Goal: Information Seeking & Learning: Learn about a topic

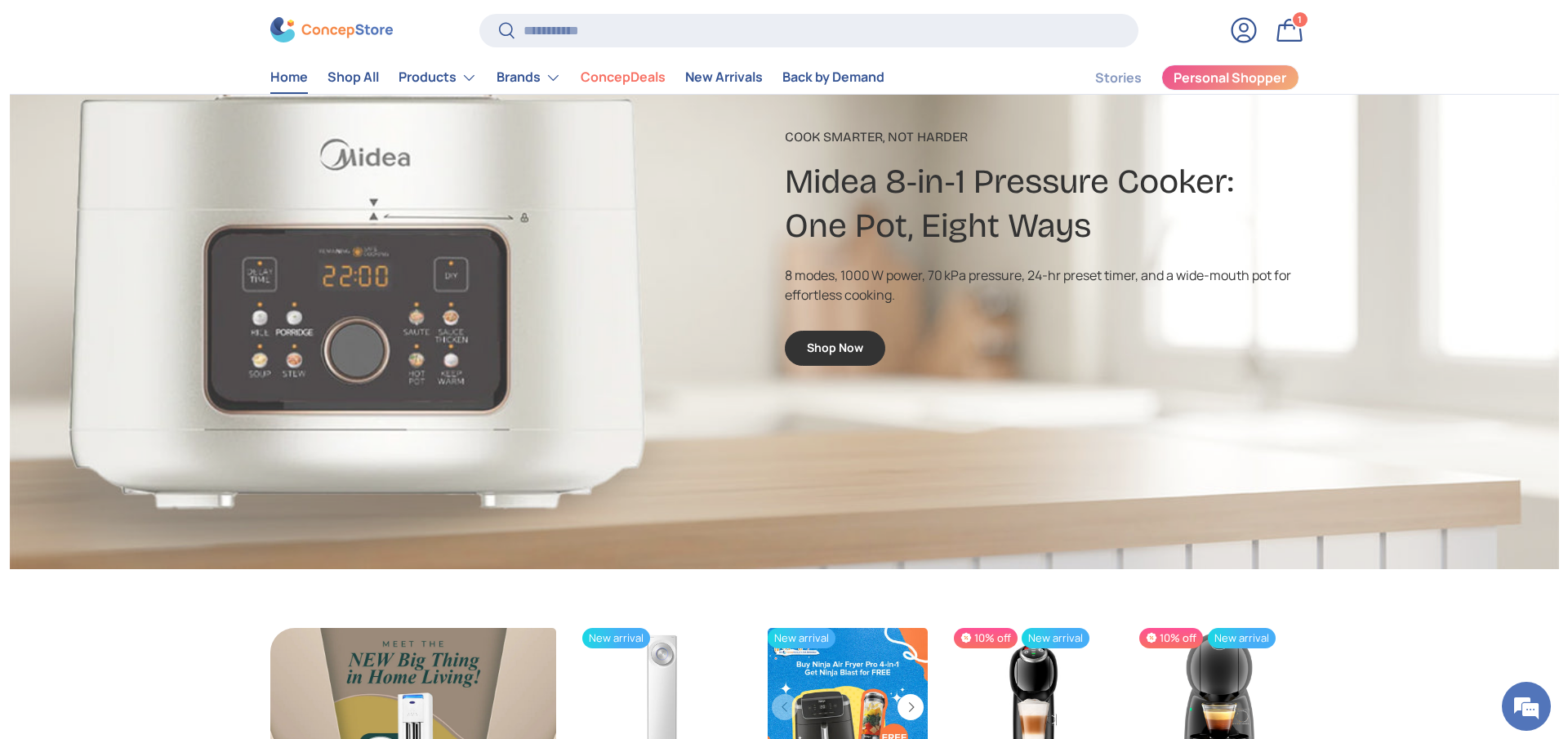
scroll to position [2573, 0]
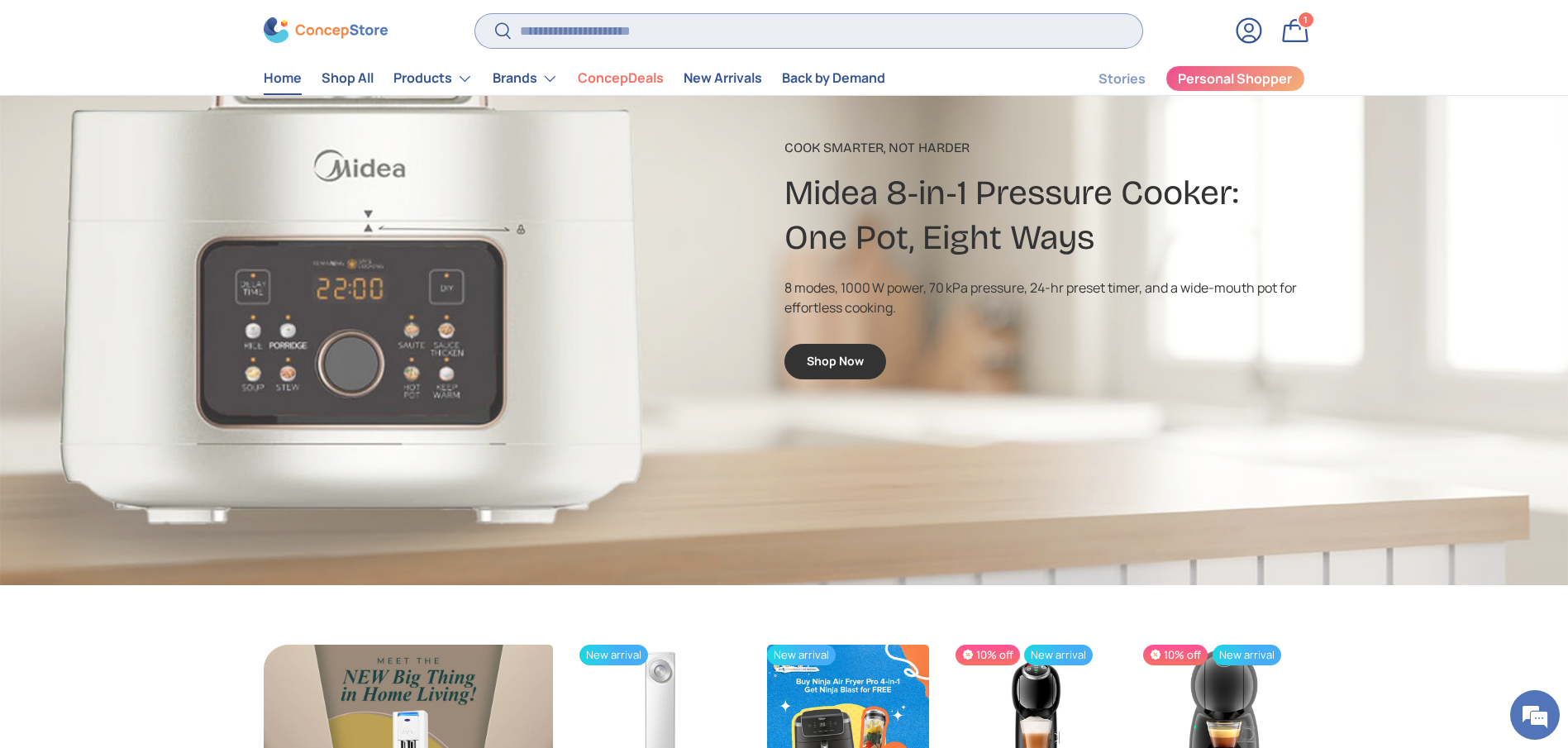
click at [778, 22] on input "Search" at bounding box center [808, 31] width 666 height 34
click at [729, 36] on input "Search" at bounding box center [808, 31] width 666 height 34
type input "***"
click at [475, 13] on button "Search" at bounding box center [493, 33] width 37 height 38
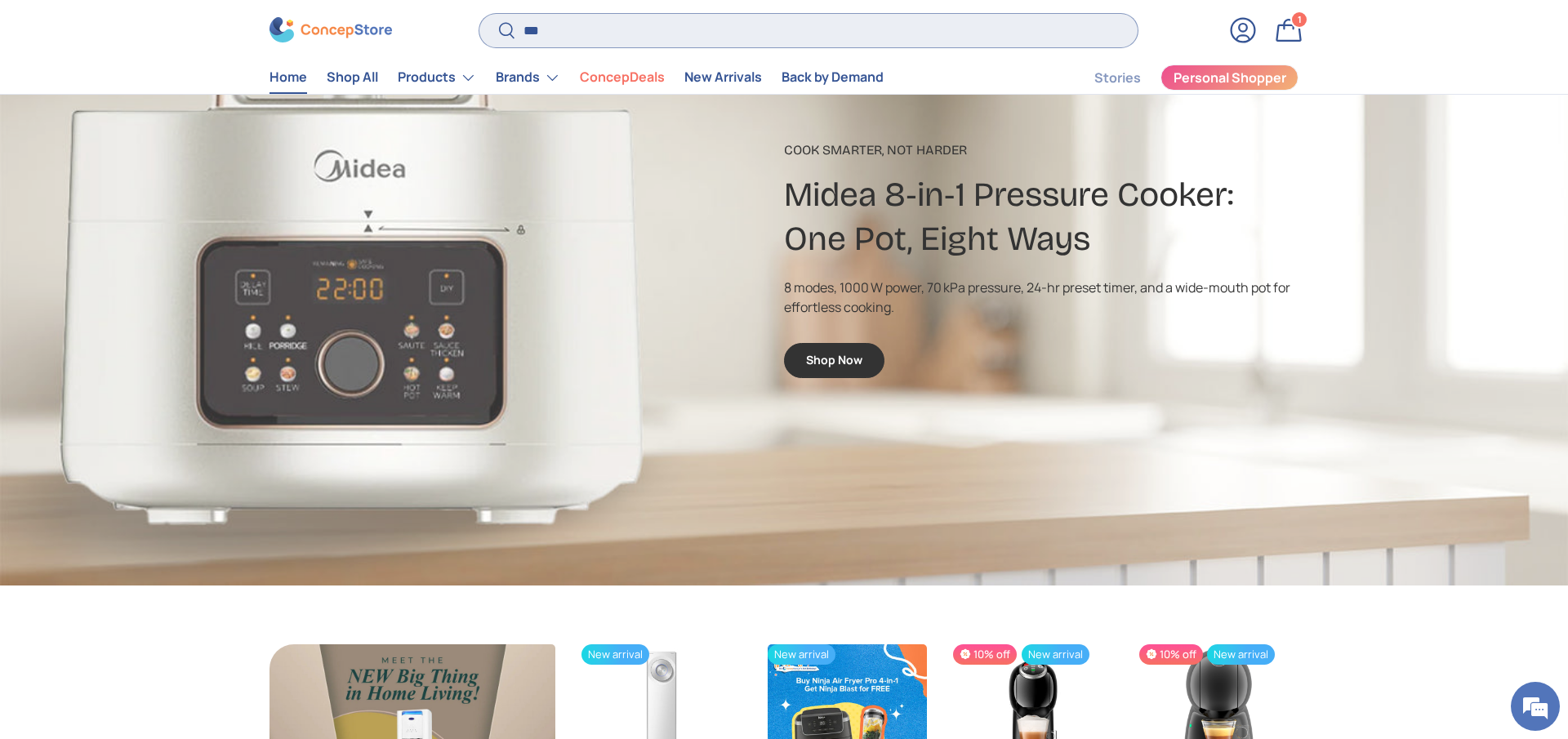
scroll to position [0, 1568]
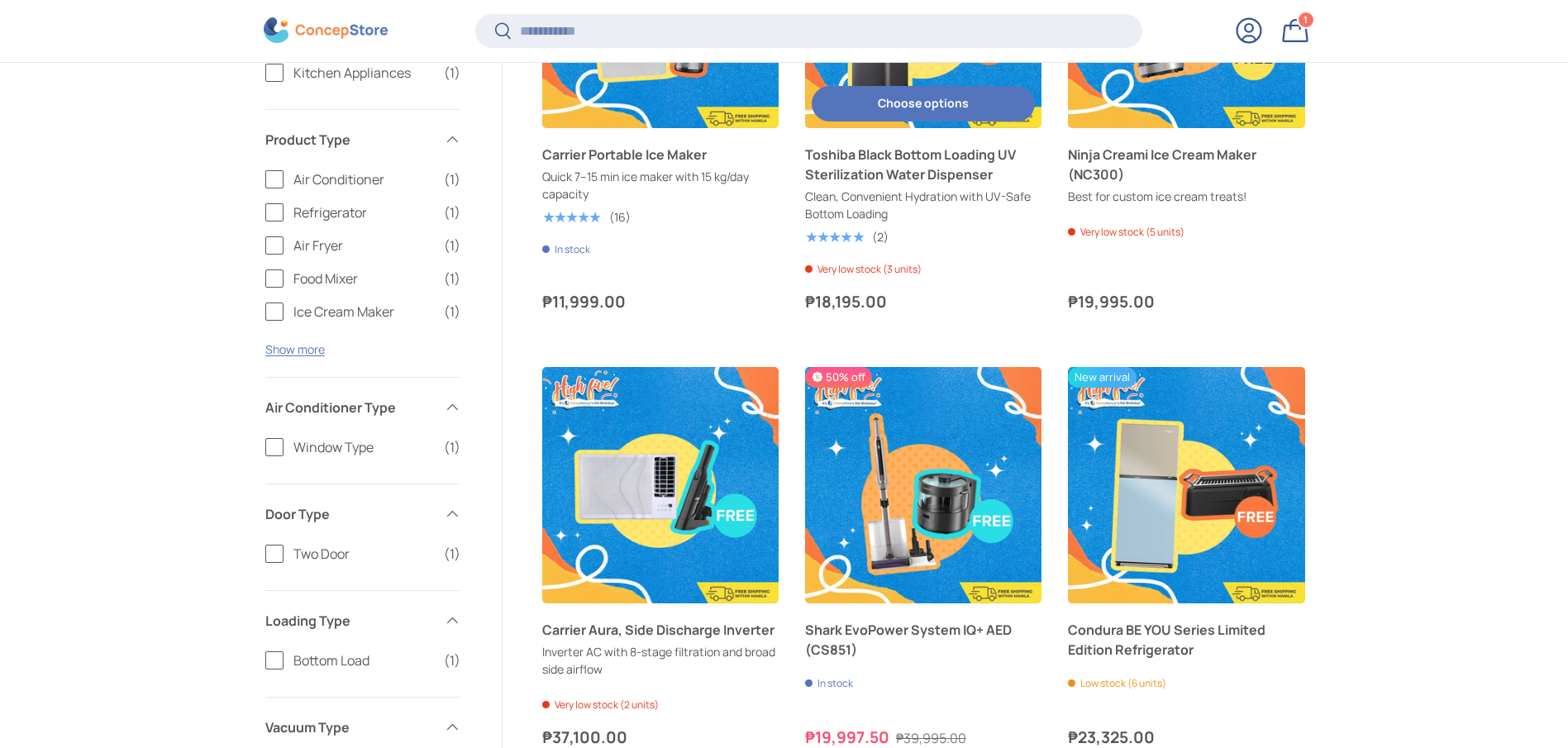
scroll to position [864, 0]
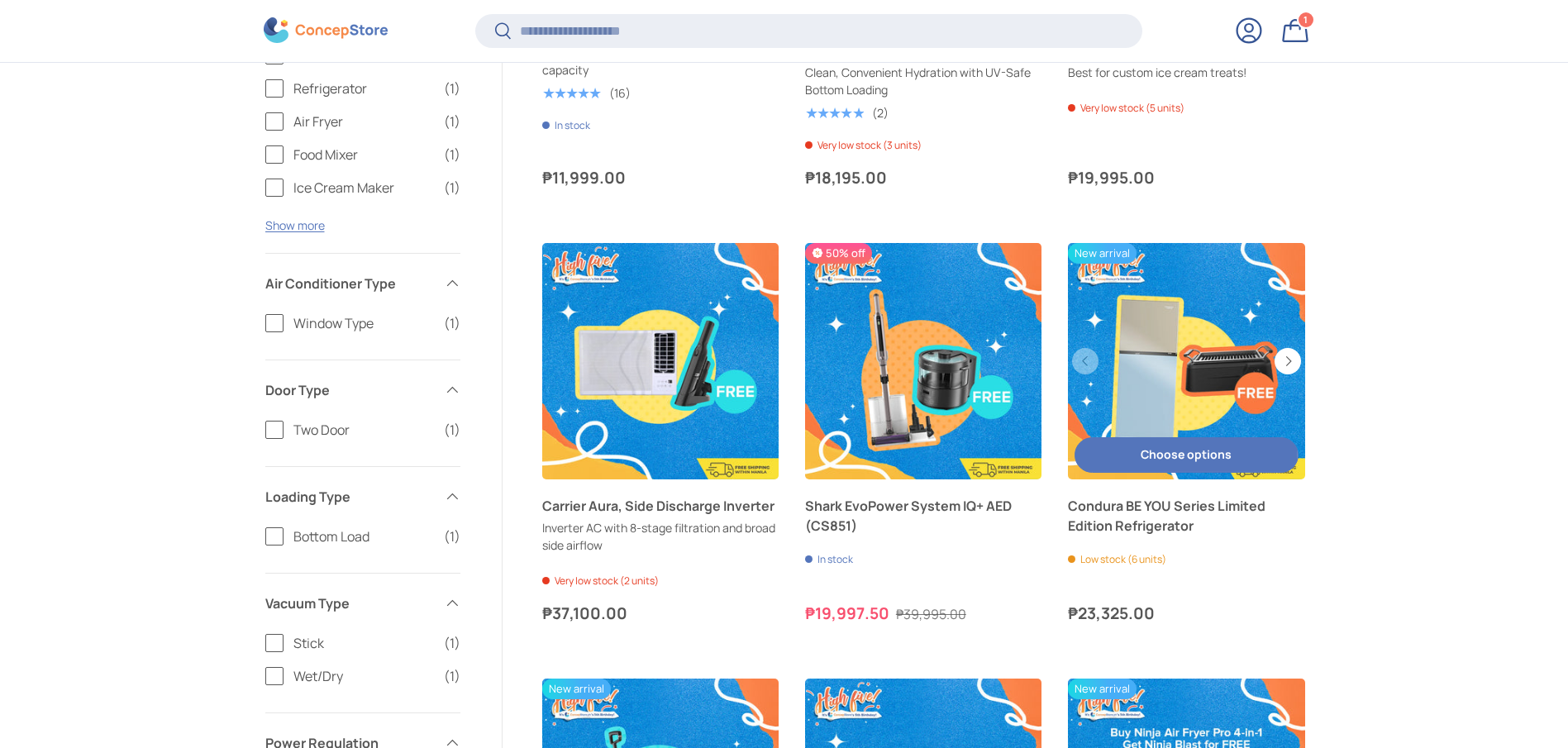
click at [1168, 525] on link "Condura BE YOU Series Limited Edition Refrigerator" at bounding box center [1186, 515] width 236 height 39
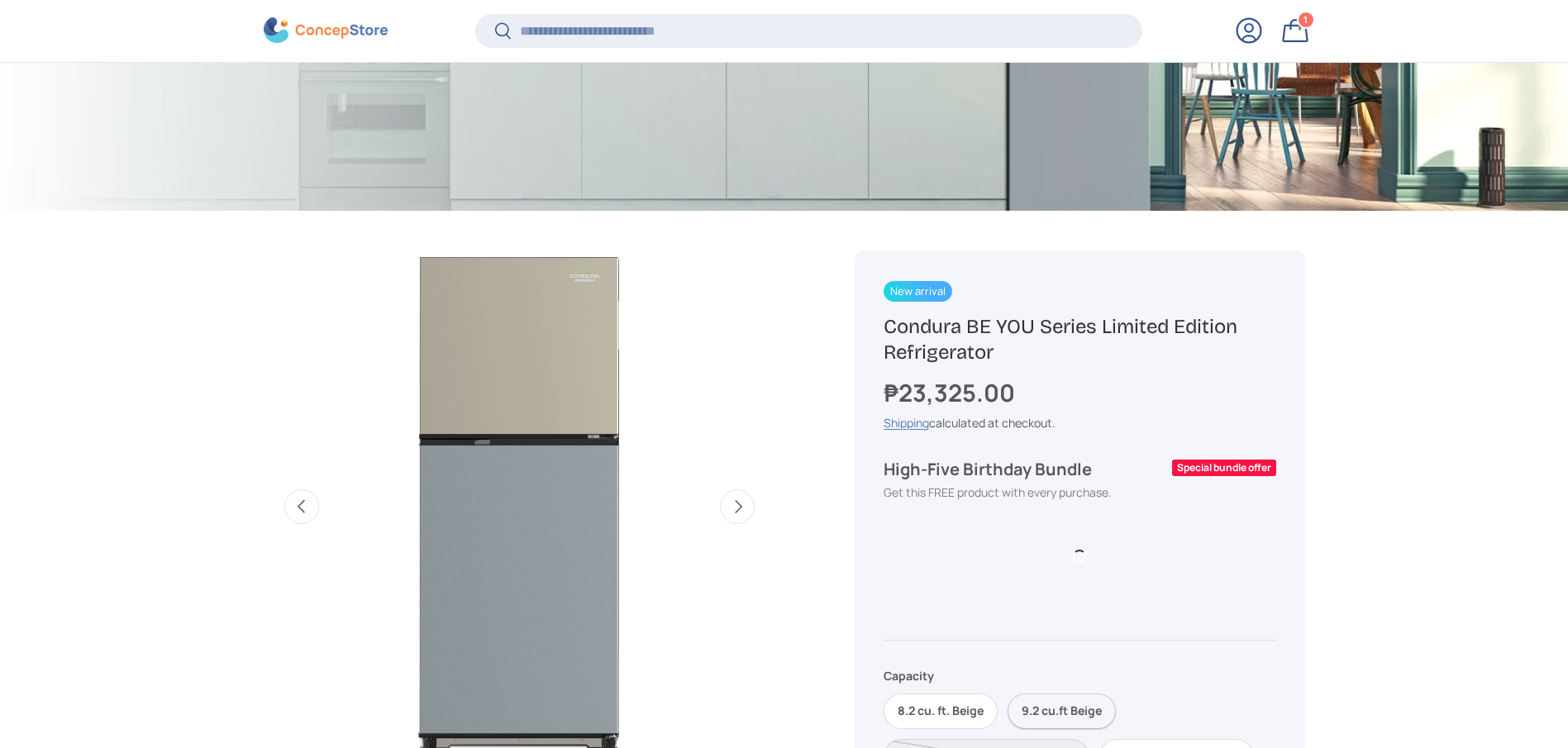
scroll to position [492, 0]
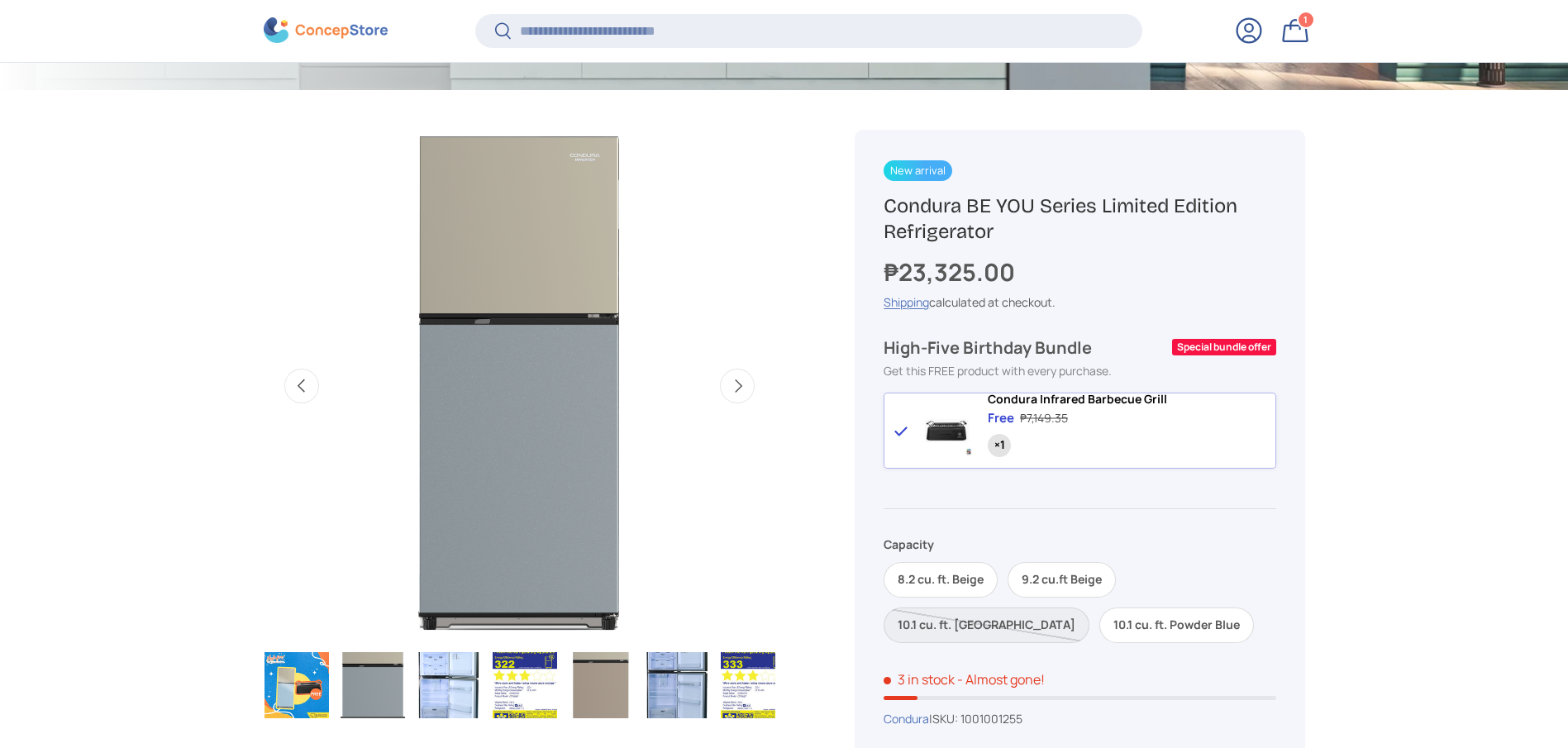
click at [1062, 571] on div "8.2 cu. ft. Beige 9.2 cu.ft Beige 10.1 cu. ft. Taupe 10.1 cu. ft. Powder Blue" at bounding box center [1079, 597] width 391 height 91
click at [1065, 595] on label "9.2 cu.ft Beige" at bounding box center [1061, 580] width 109 height 36
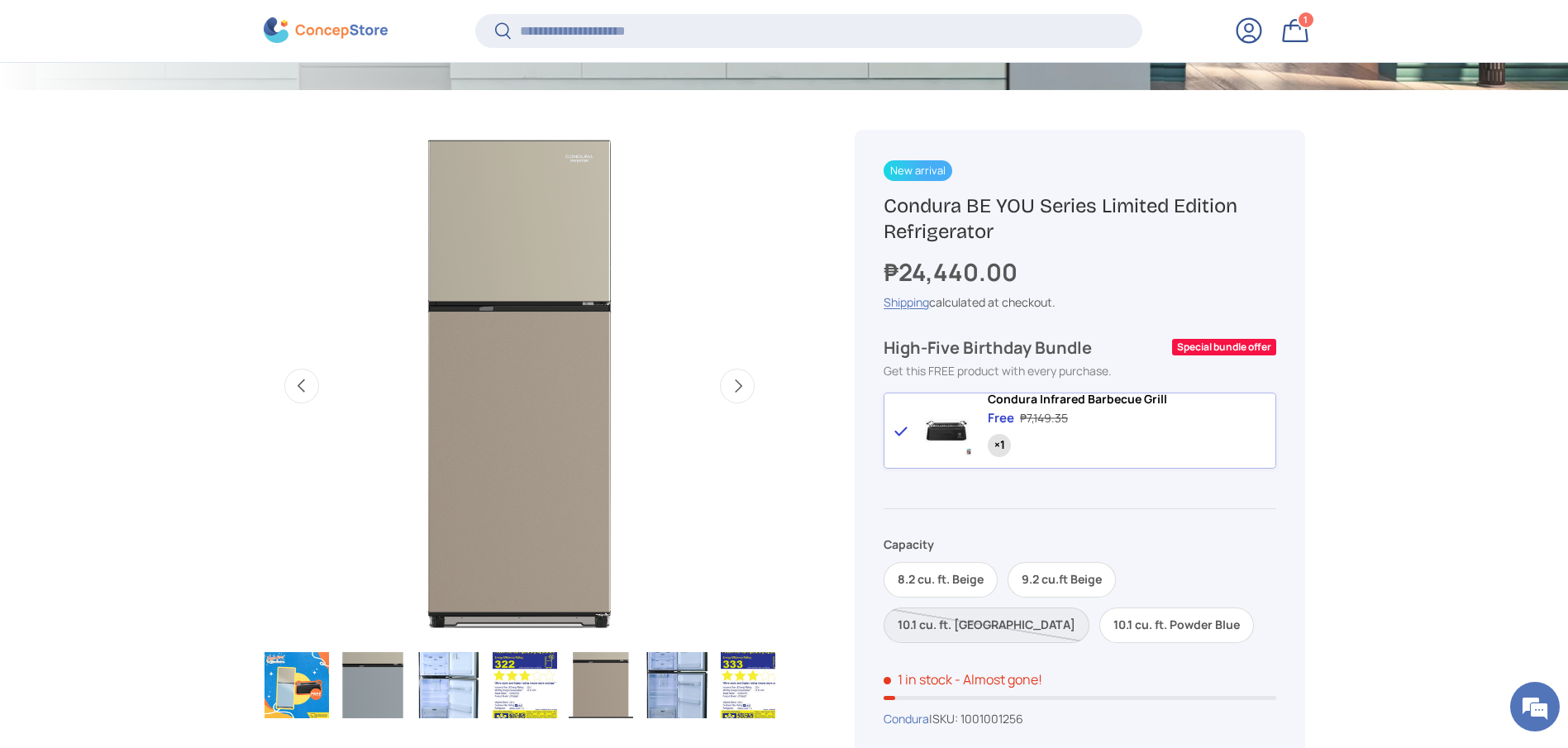
scroll to position [616, 0]
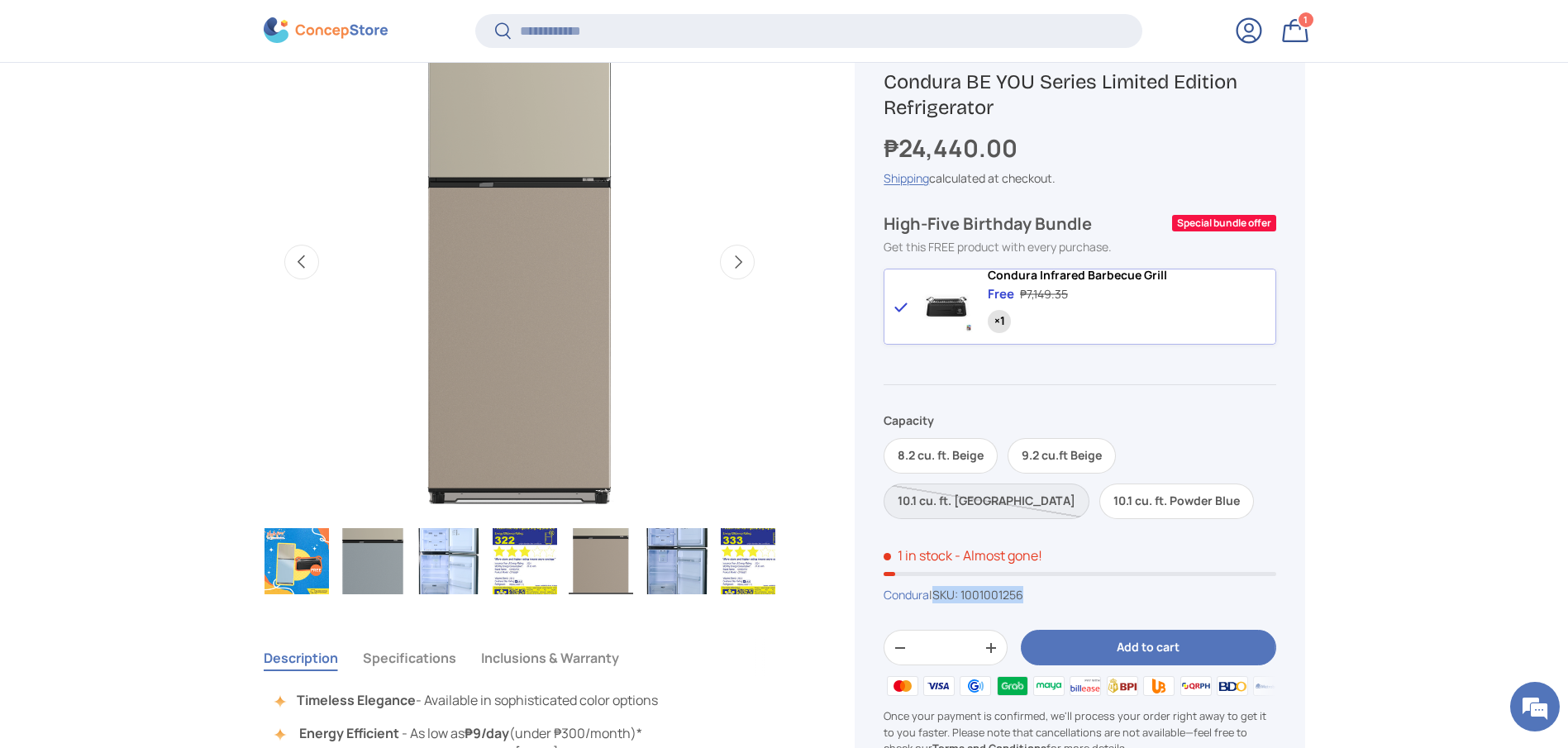
drag, startPoint x: 1044, startPoint y: 603, endPoint x: 945, endPoint y: 606, distance: 99.0
click at [945, 603] on div "Condura | SKU: 1001001256" at bounding box center [1079, 594] width 391 height 17
copy span "SKU: 1001001256"
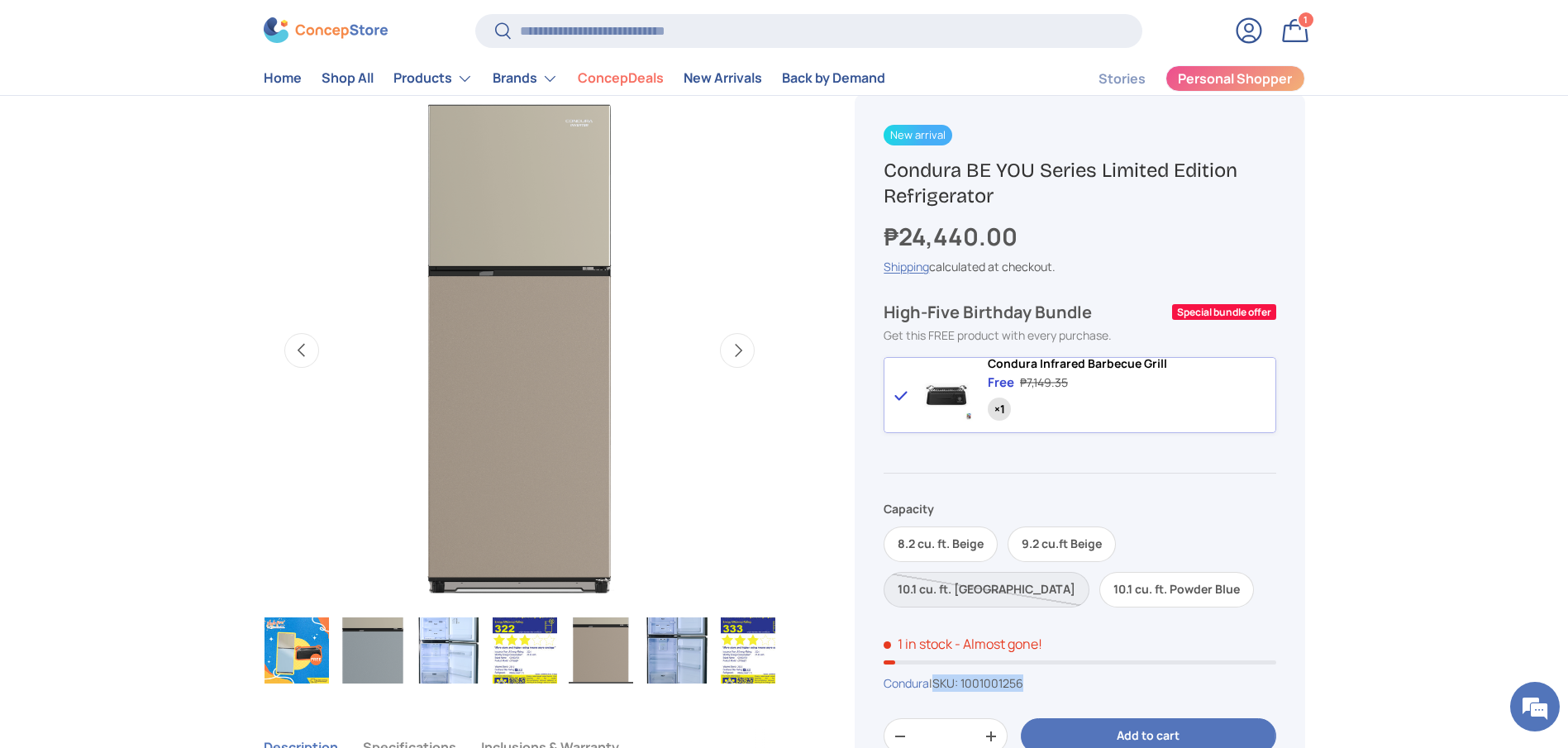
scroll to position [496, 0]
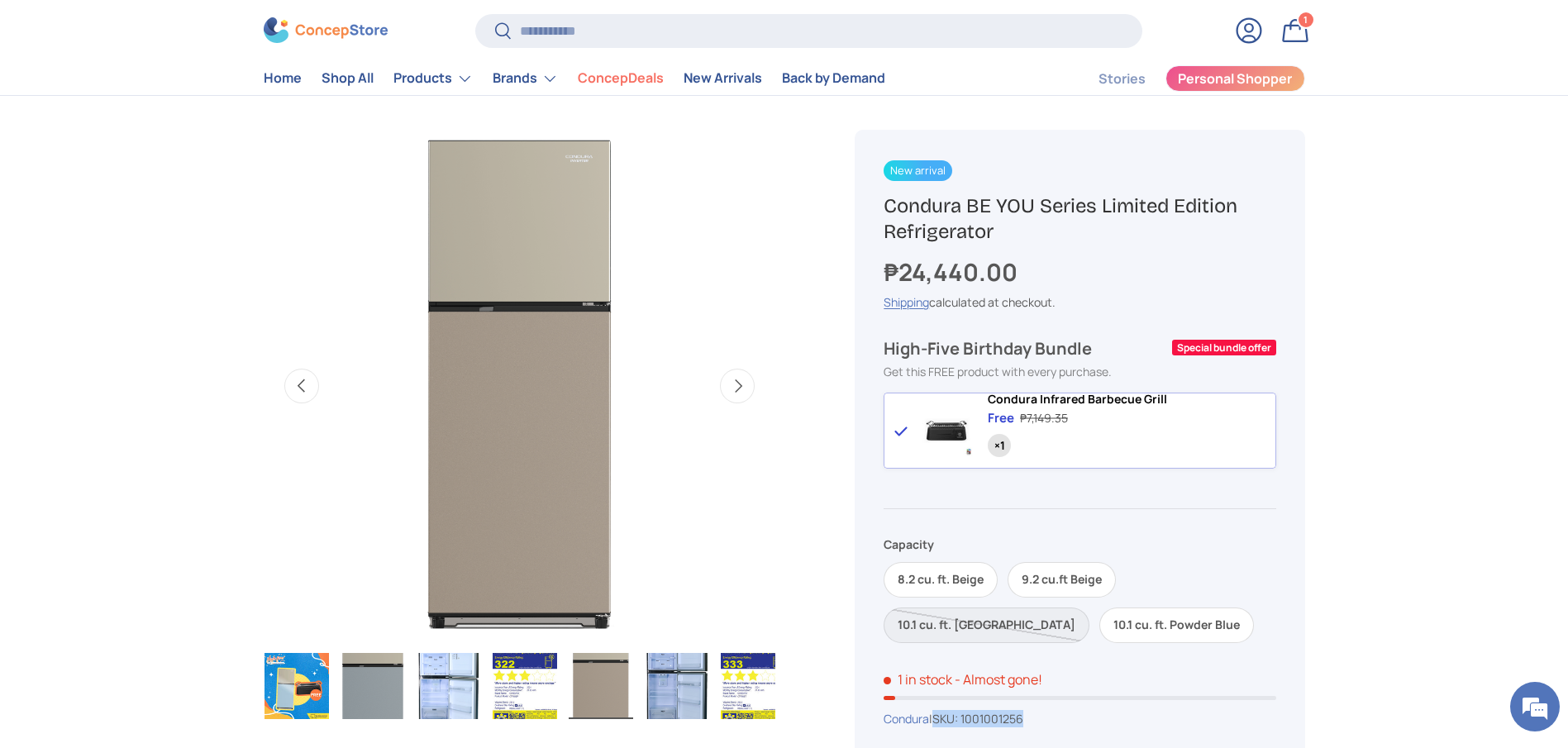
drag, startPoint x: 995, startPoint y: 233, endPoint x: 874, endPoint y: 210, distance: 123.2
click at [874, 210] on div "New arrival New arrival Sold out New arrival New arrival Condura BE YOU Series …" at bounding box center [1080, 542] width 450 height 826
copy h1 "Condura BE YOU Series Limited Edition Refrigerator"
click at [1099, 630] on label "10.1 cu. ft. Powder Blue" at bounding box center [1176, 625] width 155 height 36
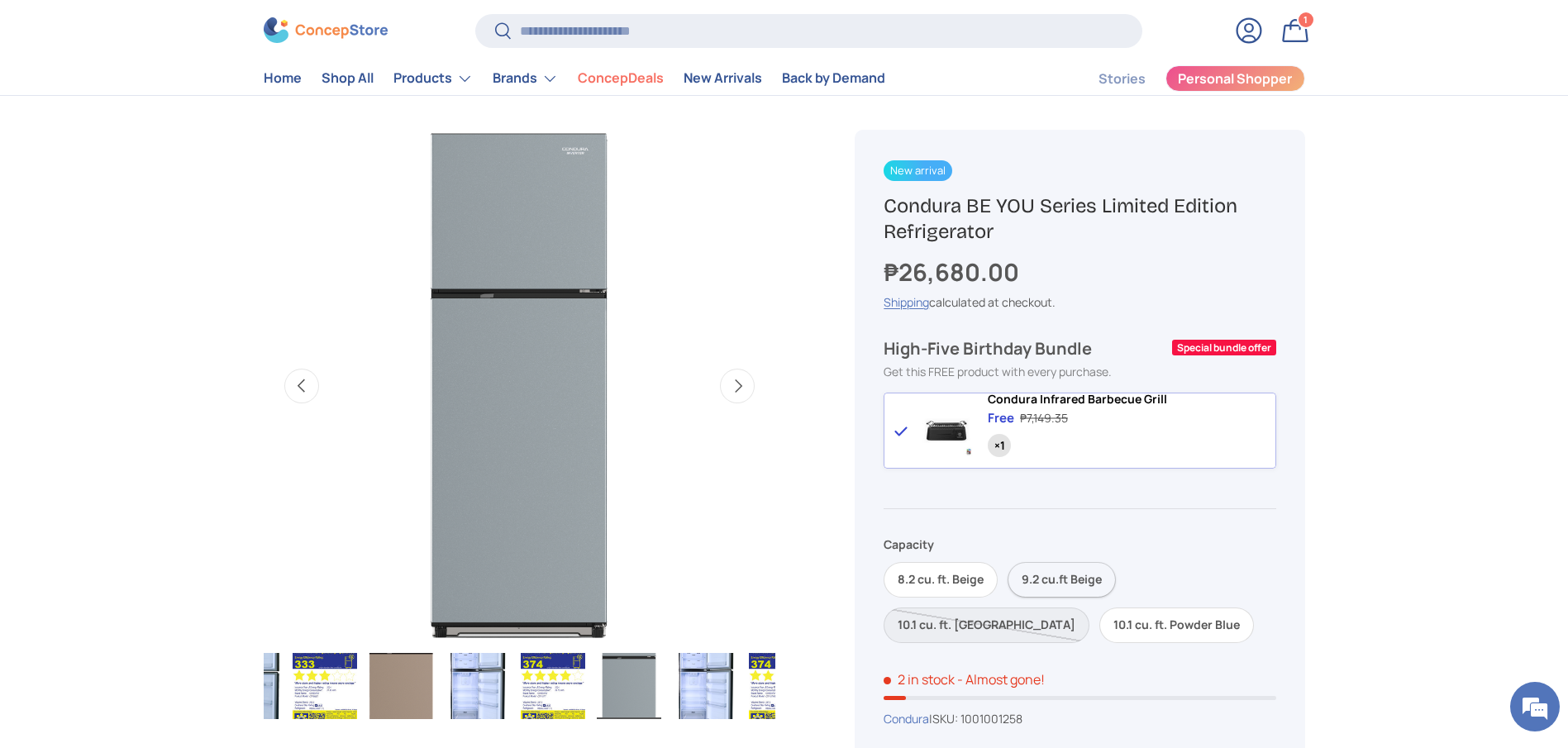
scroll to position [0, 466]
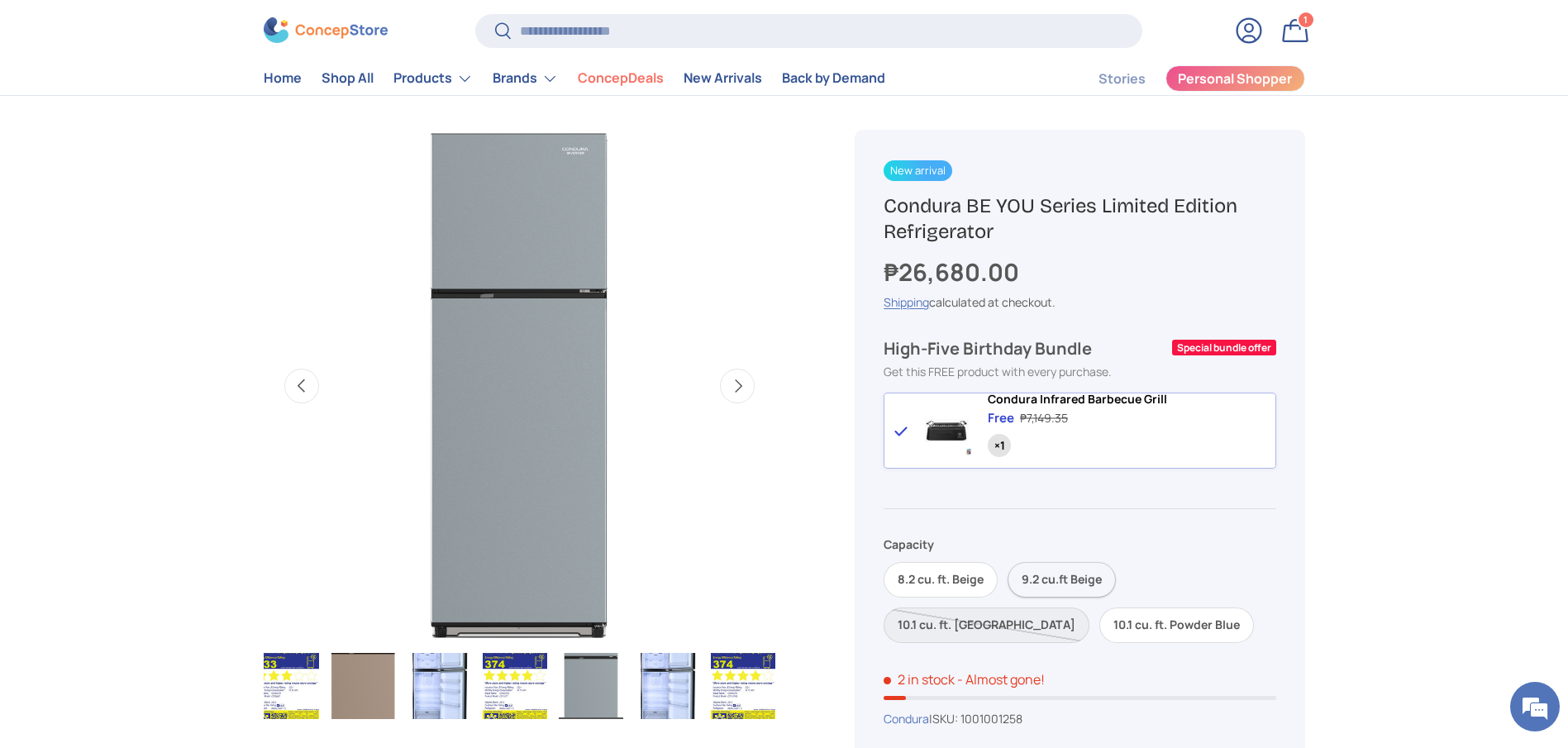
click at [1045, 583] on label "9.2 cu.ft Beige" at bounding box center [1061, 580] width 109 height 36
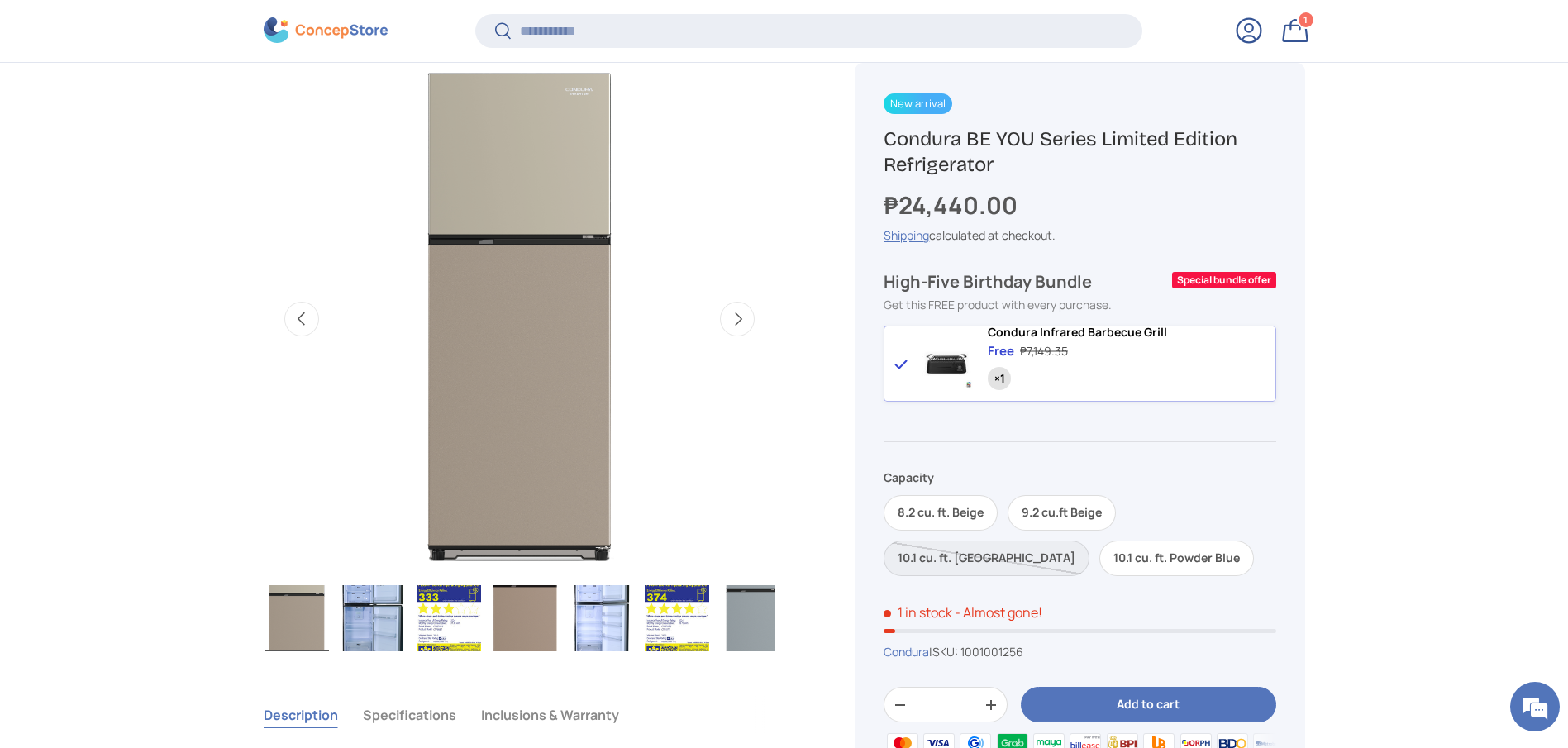
scroll to position [616, 0]
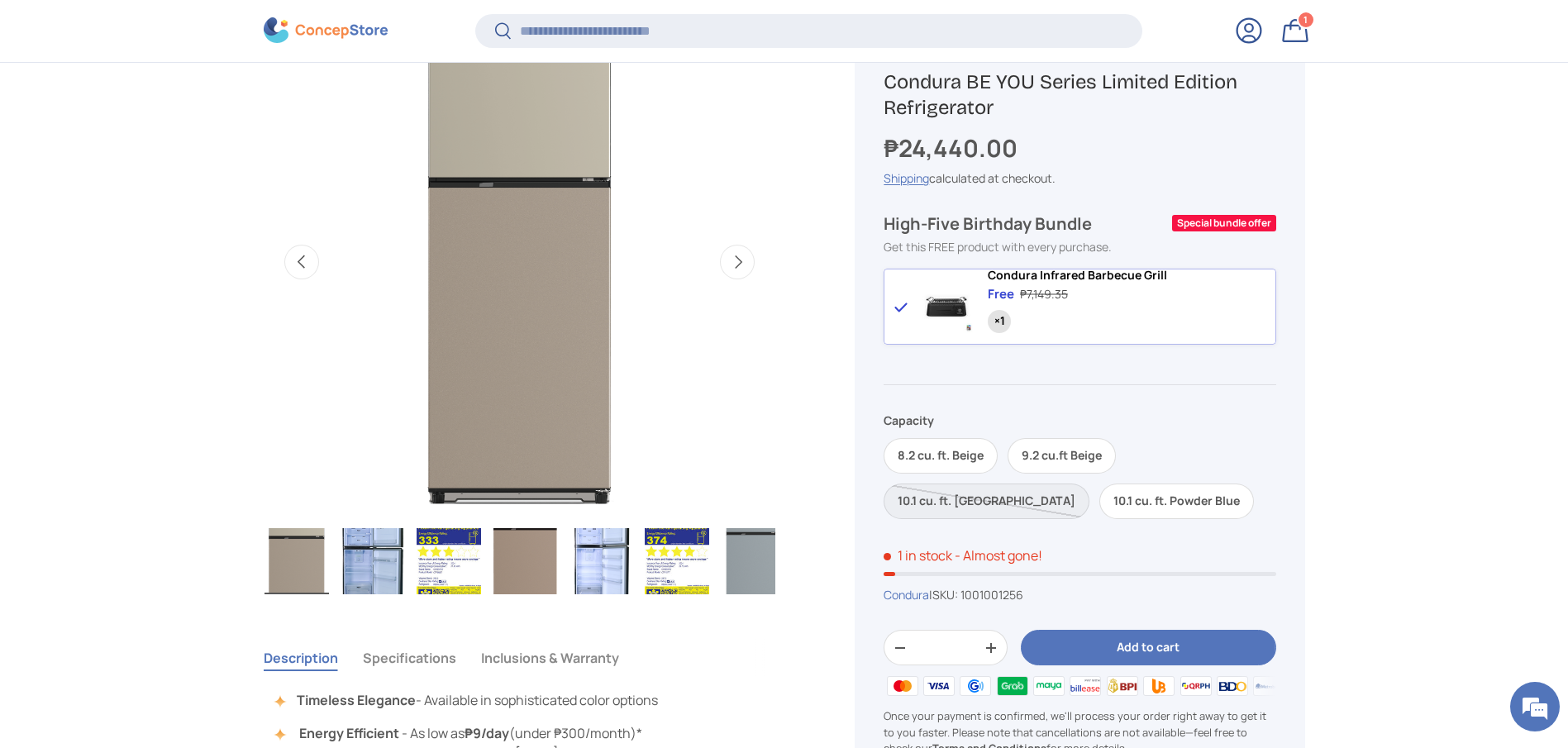
click at [544, 577] on img "Gallery Viewer" at bounding box center [524, 561] width 64 height 66
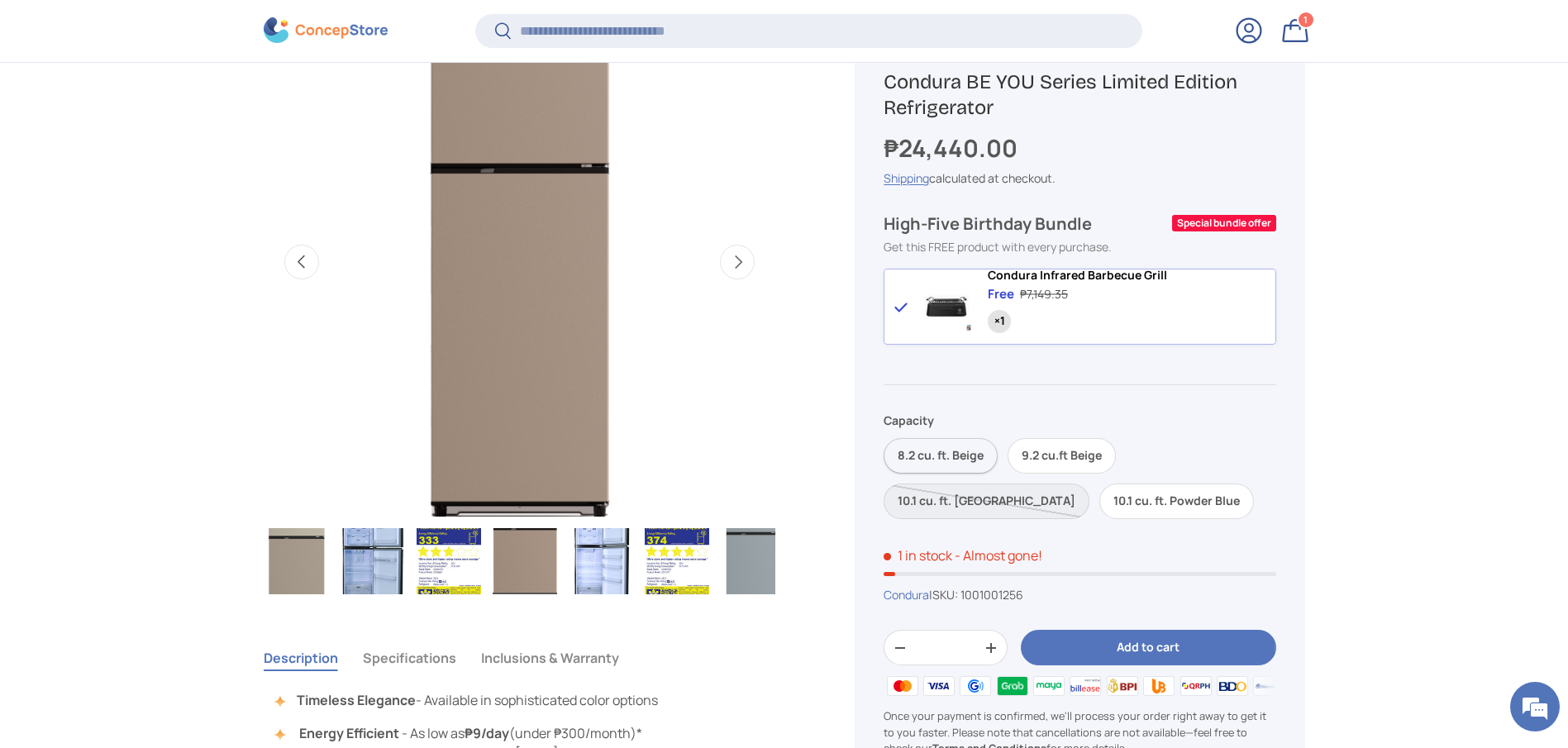
click at [945, 459] on label "8.2 cu. ft. Beige" at bounding box center [940, 456] width 114 height 36
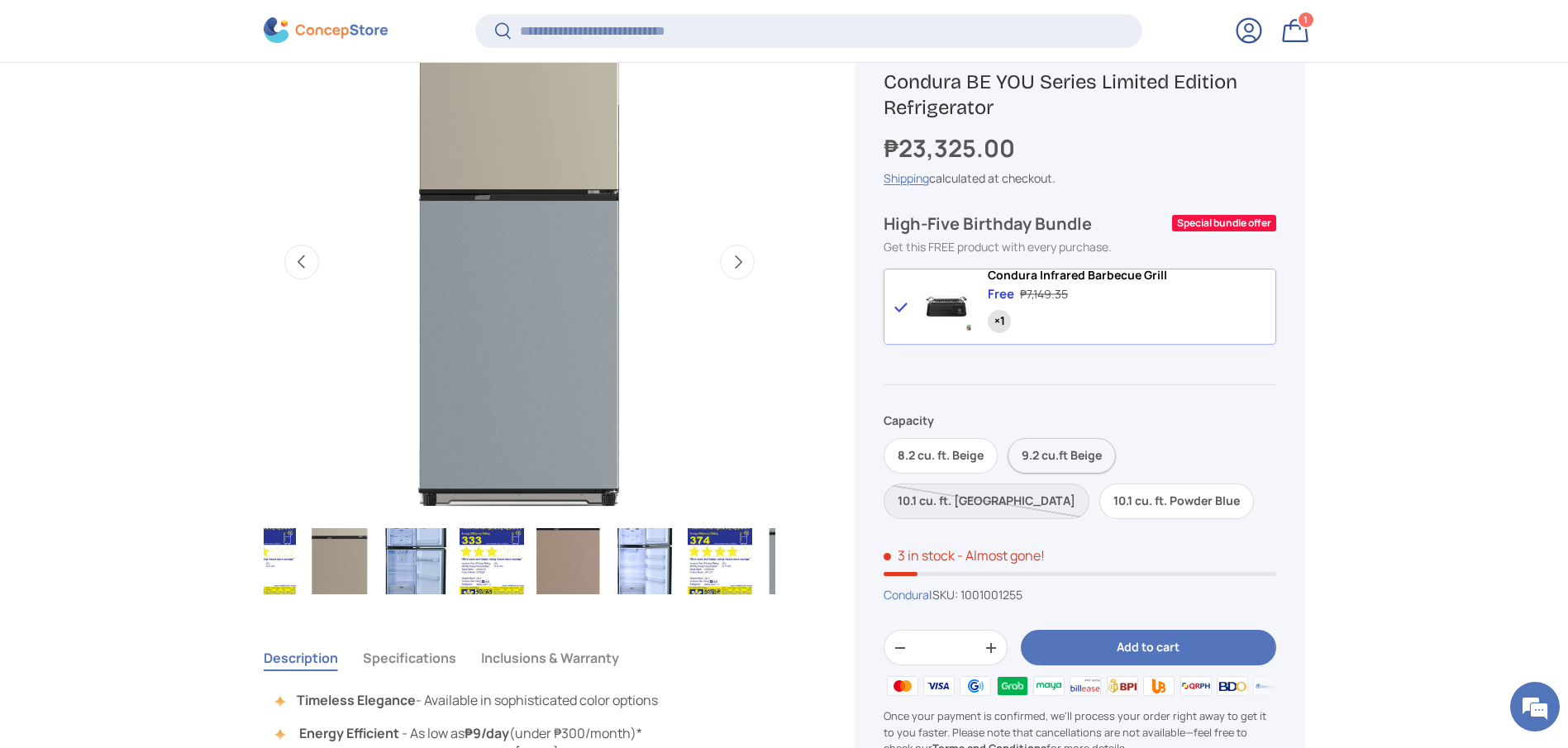
scroll to position [0, 76]
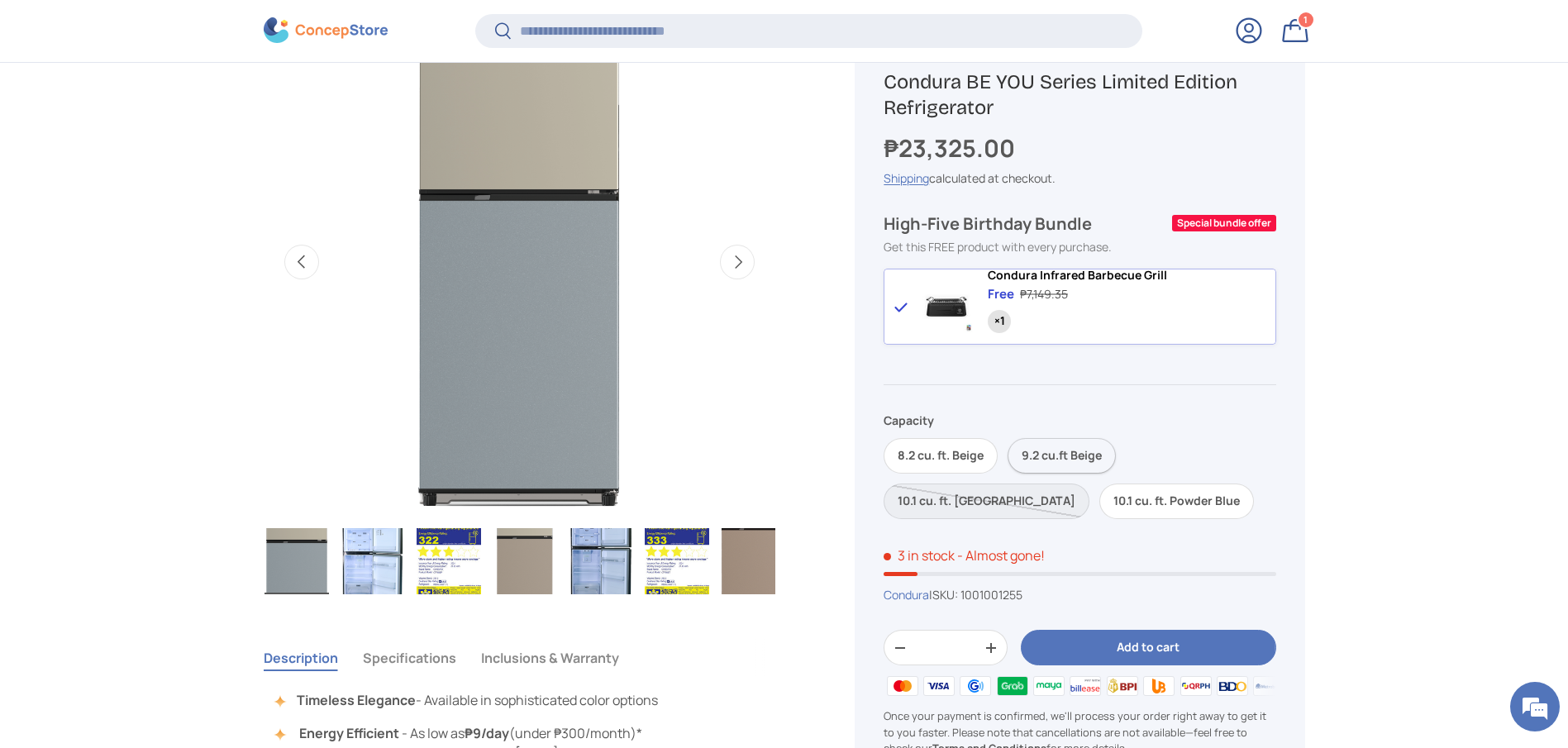
click at [1024, 469] on label "9.2 cu.ft Beige" at bounding box center [1061, 456] width 109 height 36
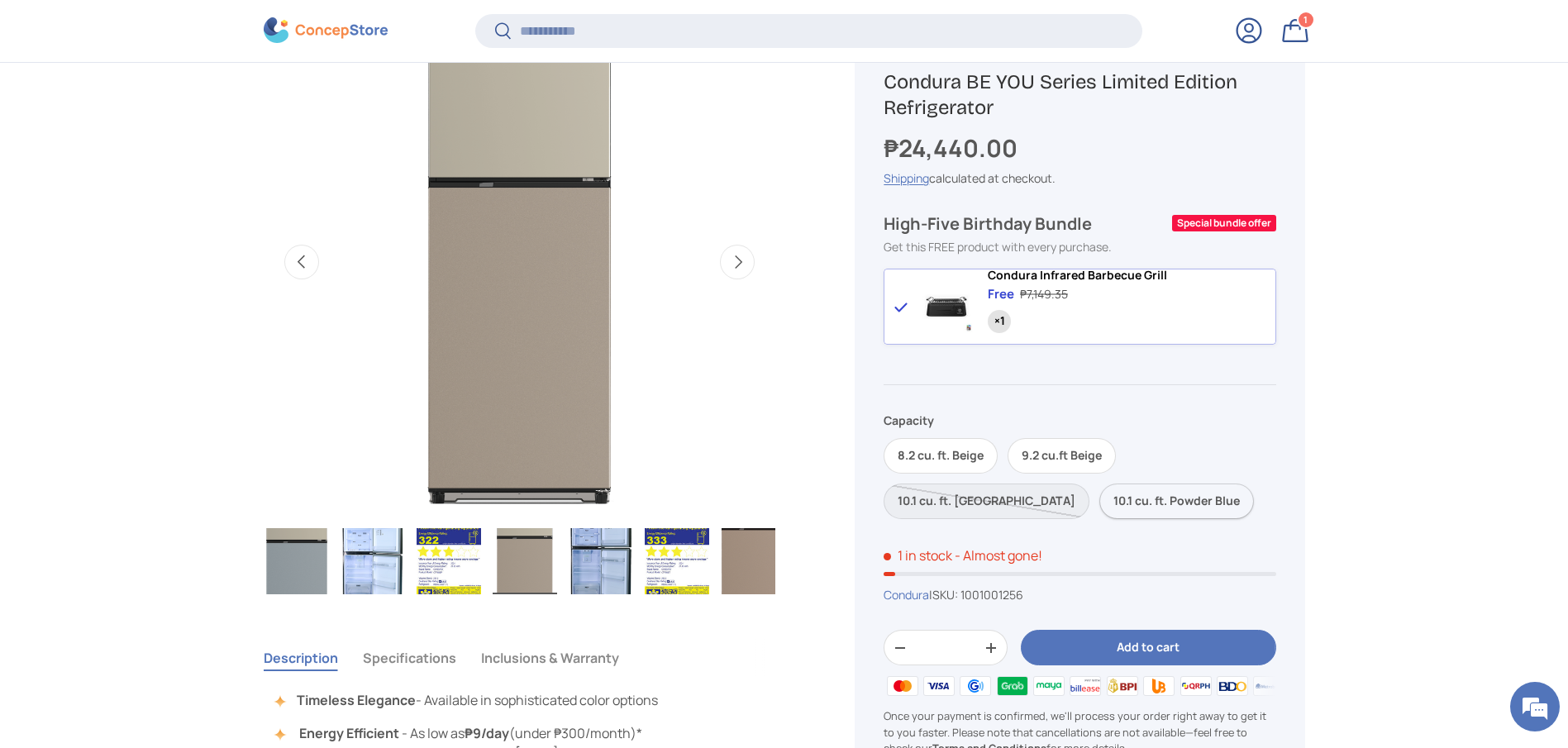
click at [1099, 516] on label "10.1 cu. ft. Powder Blue" at bounding box center [1176, 501] width 155 height 36
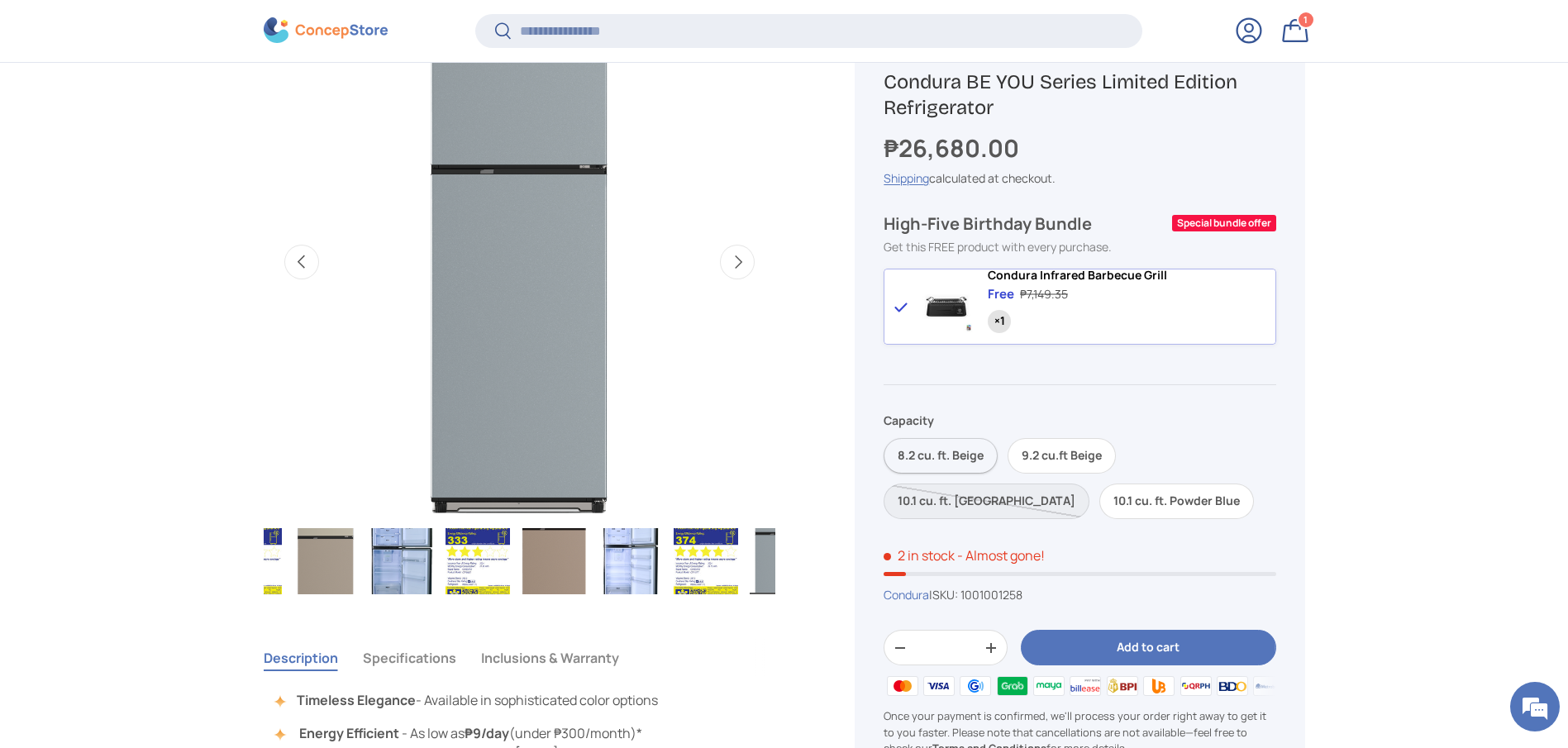
scroll to position [0, 461]
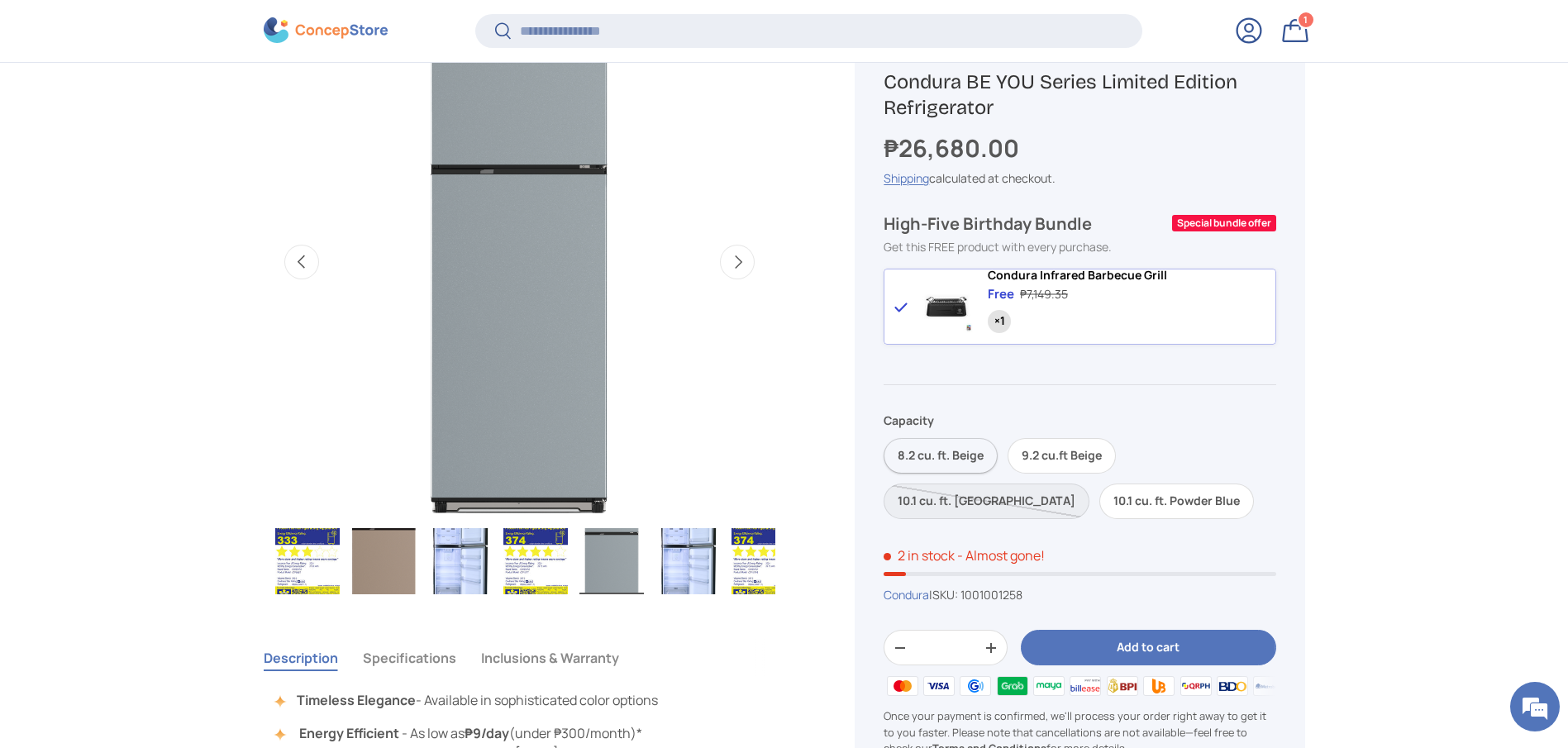
click at [937, 474] on label "8.2 cu. ft. Beige" at bounding box center [940, 456] width 114 height 36
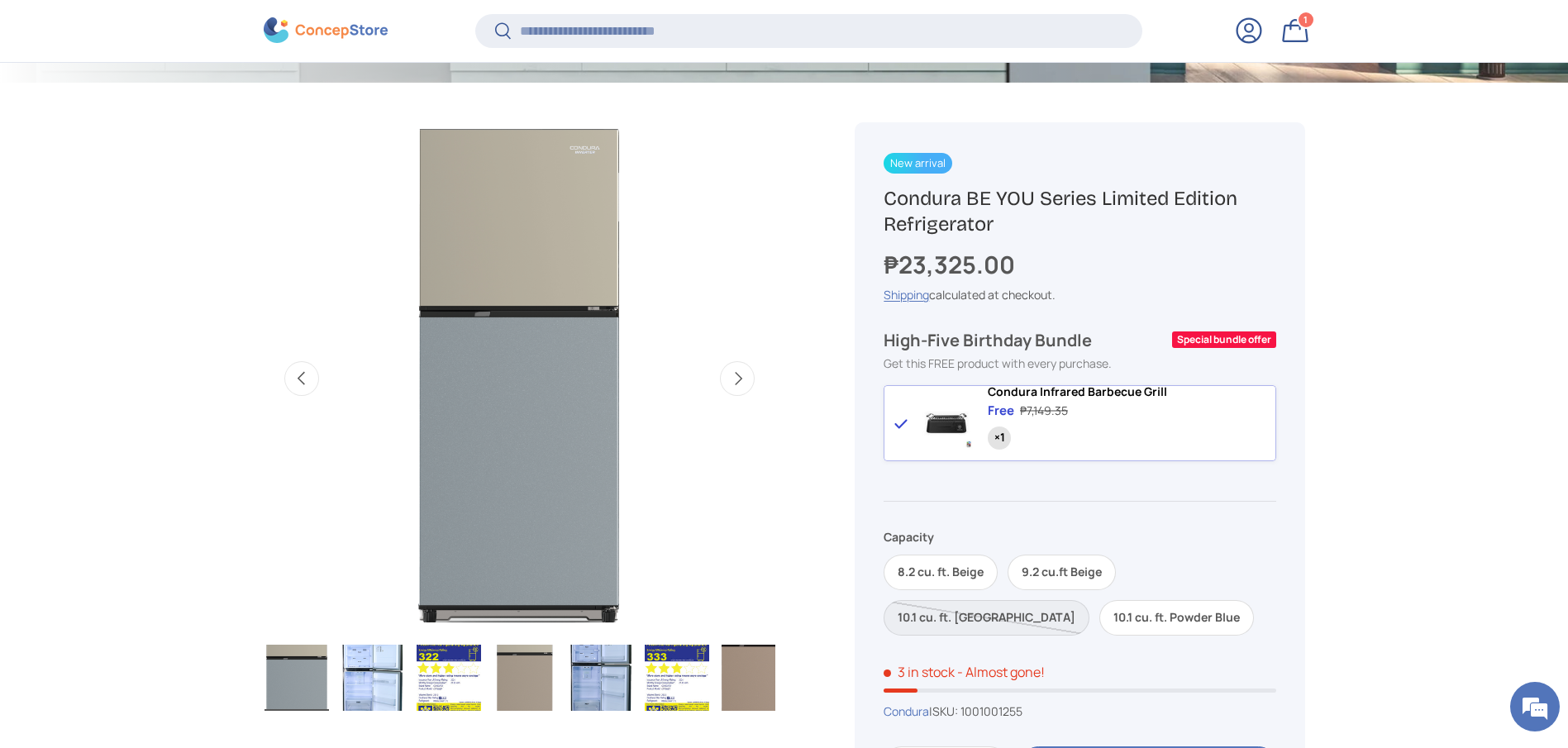
scroll to position [740, 0]
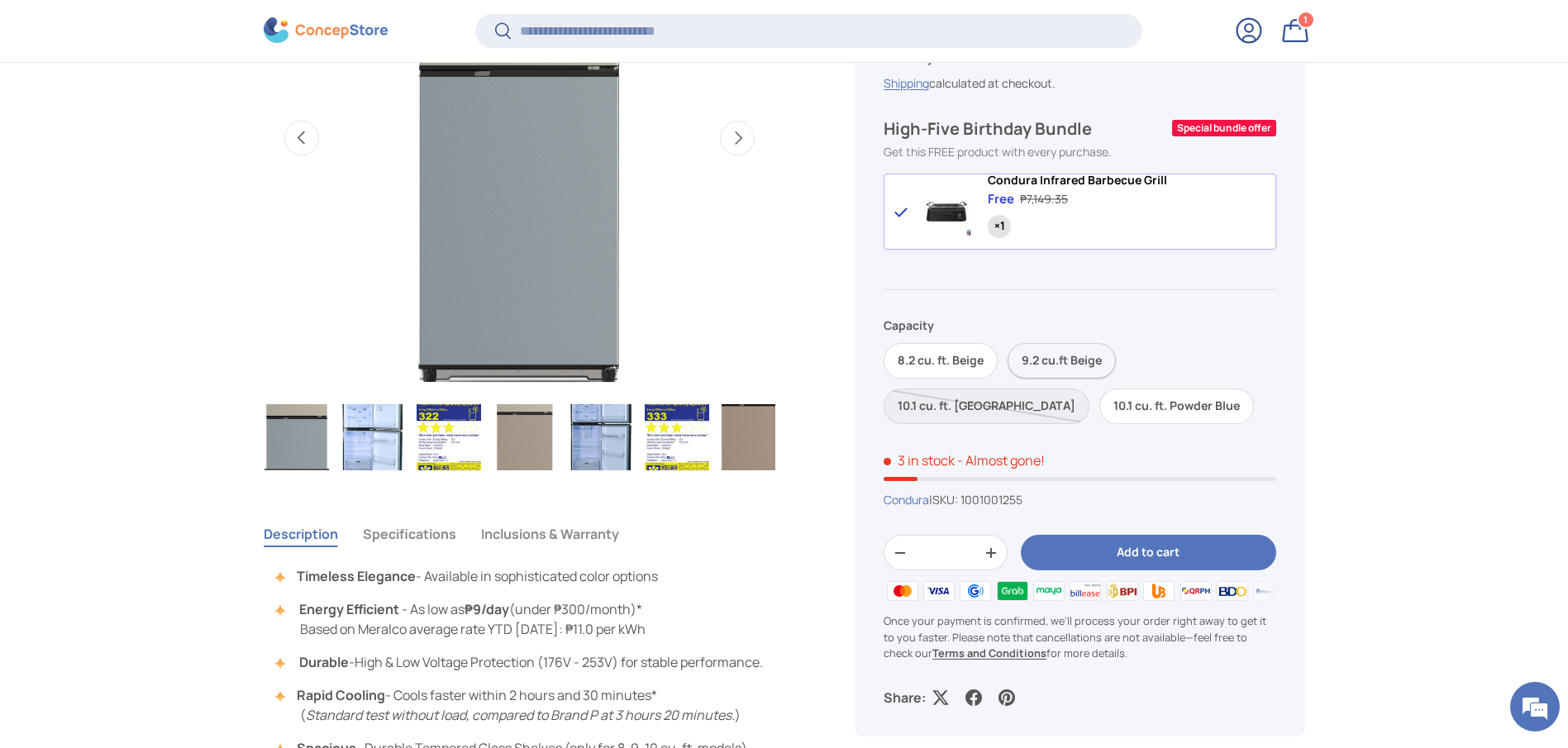
click at [1041, 377] on label "9.2 cu.ft Beige" at bounding box center [1061, 362] width 109 height 36
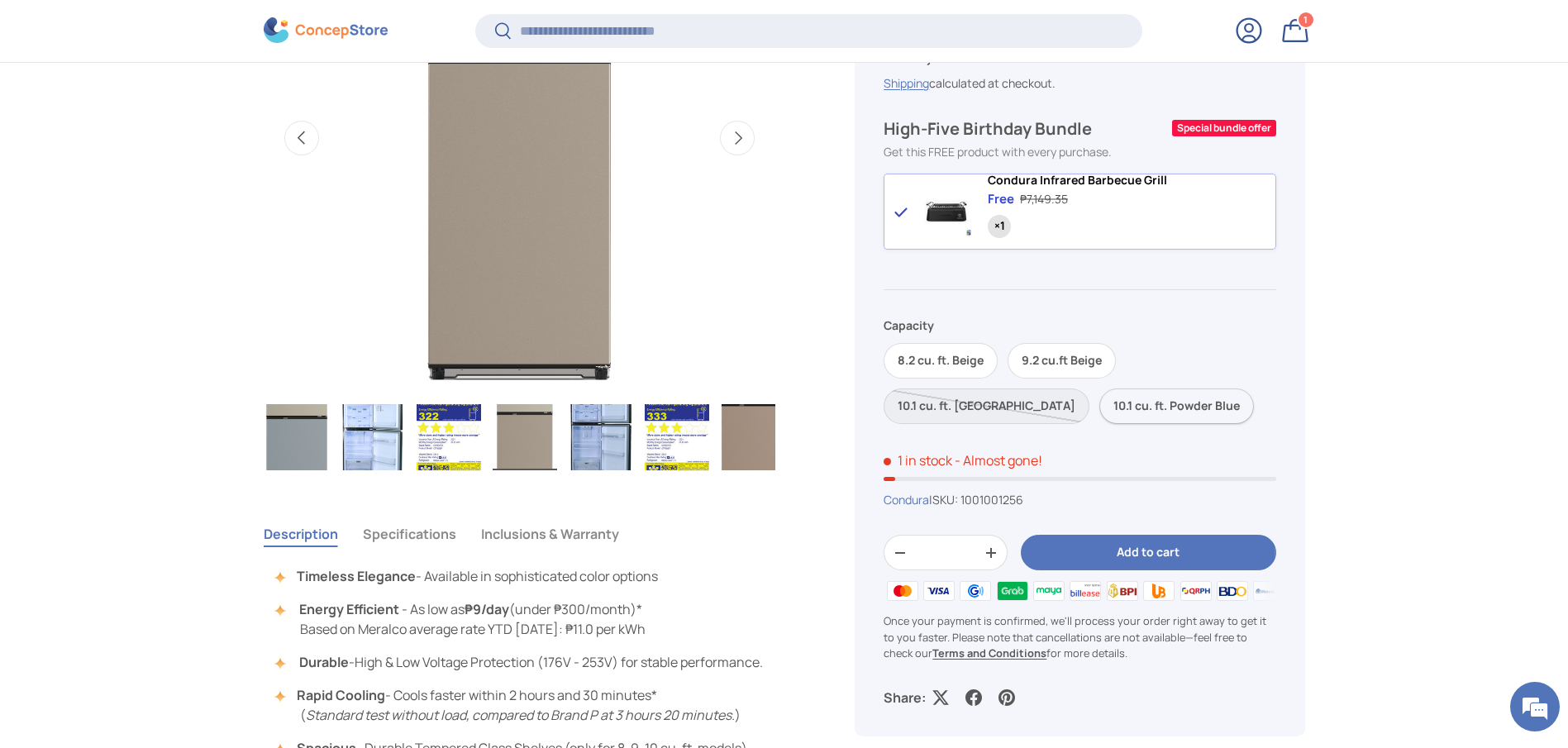
click at [1099, 409] on label "10.1 cu. ft. Powder Blue" at bounding box center [1176, 407] width 155 height 36
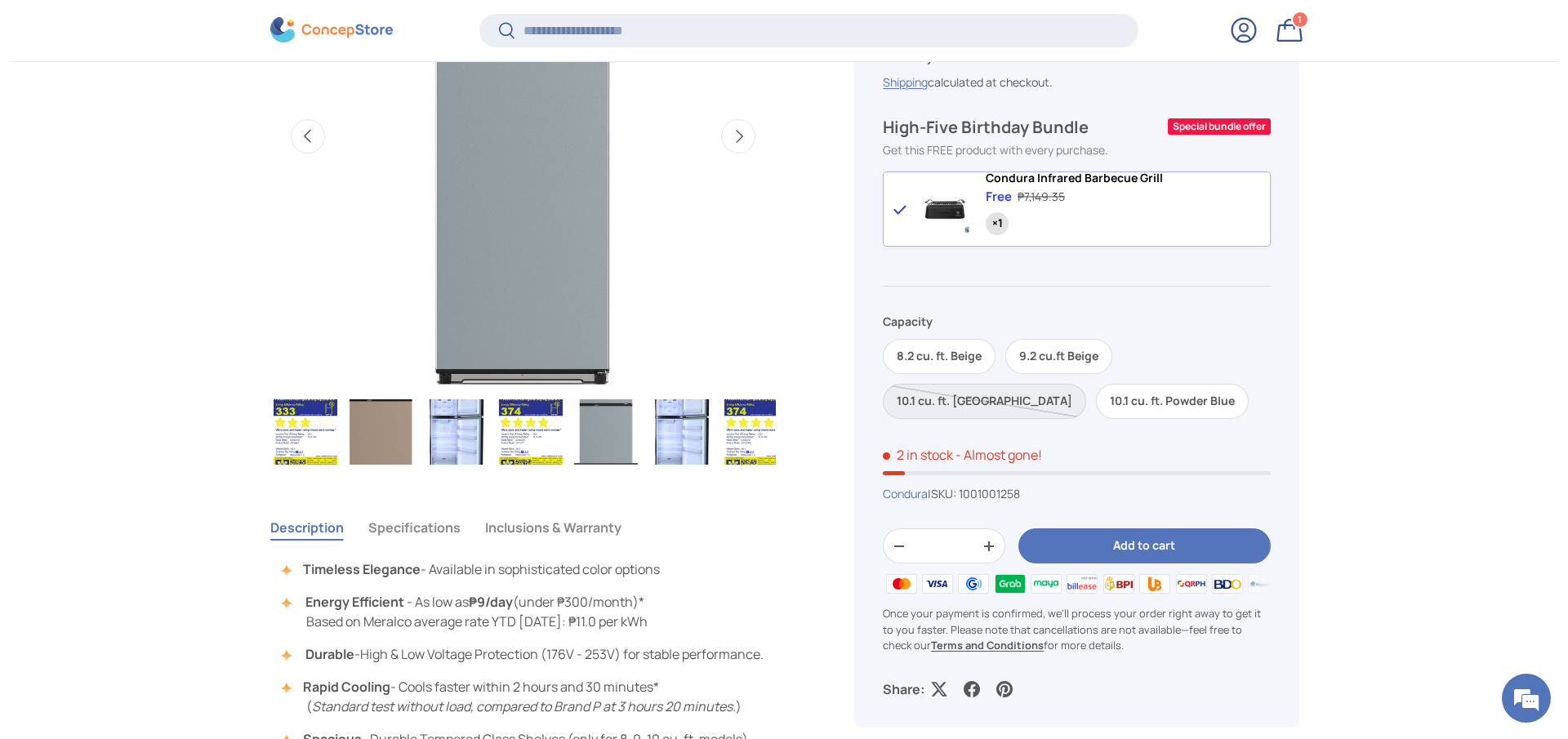
scroll to position [0, 461]
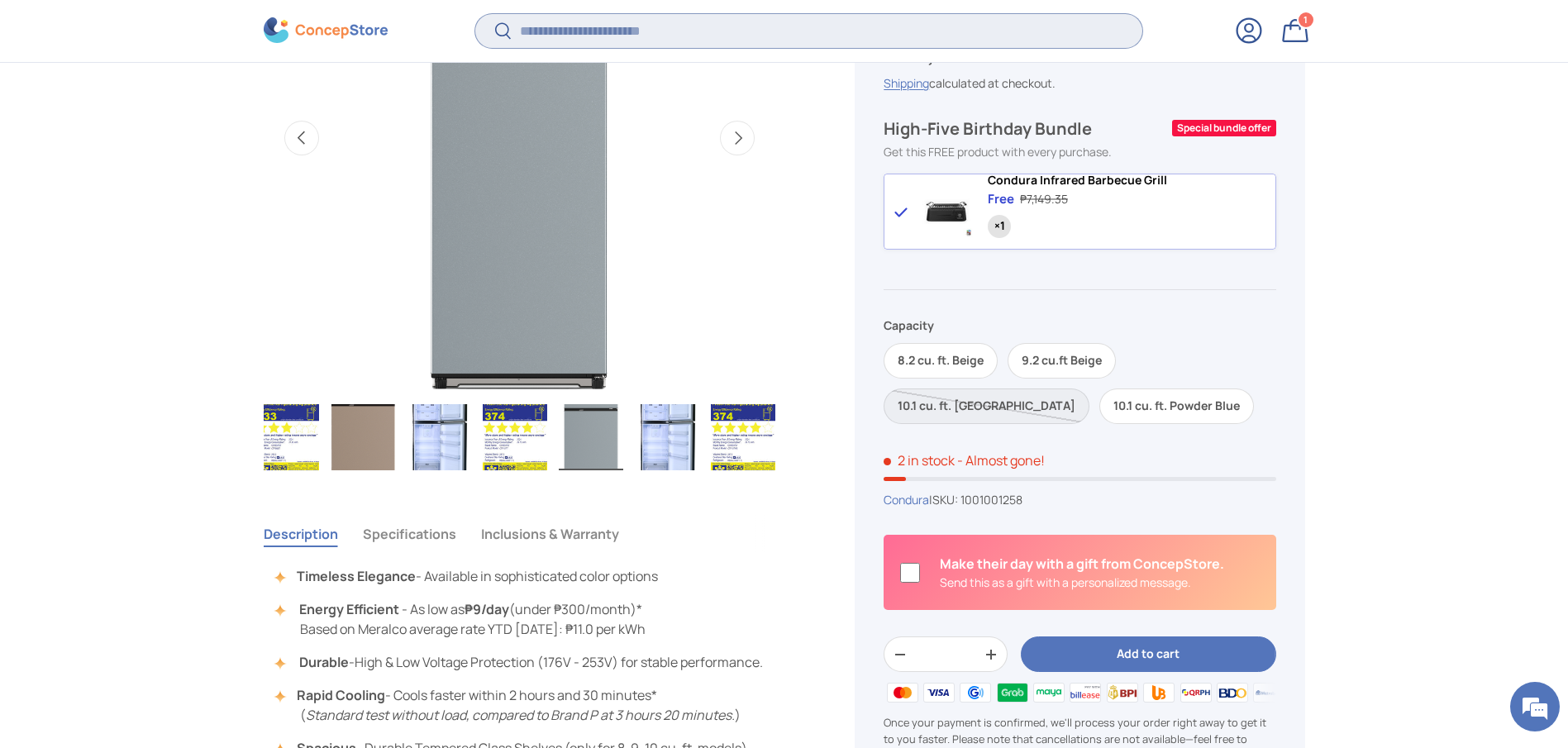
click at [621, 22] on input "Search" at bounding box center [808, 31] width 666 height 34
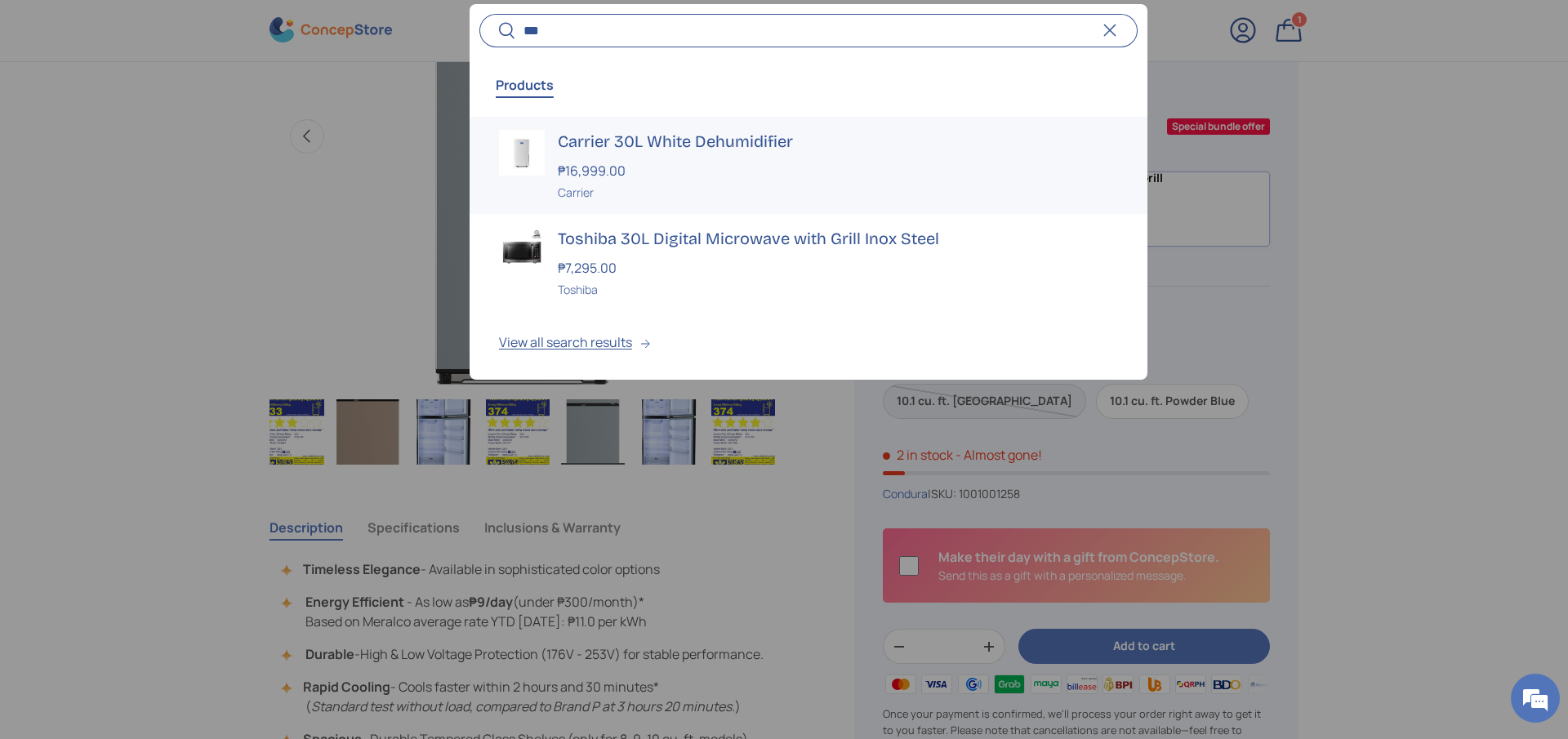
type input "***"
click at [639, 134] on h3 "Carrier 30L White Dehumidifier" at bounding box center [838, 142] width 561 height 23
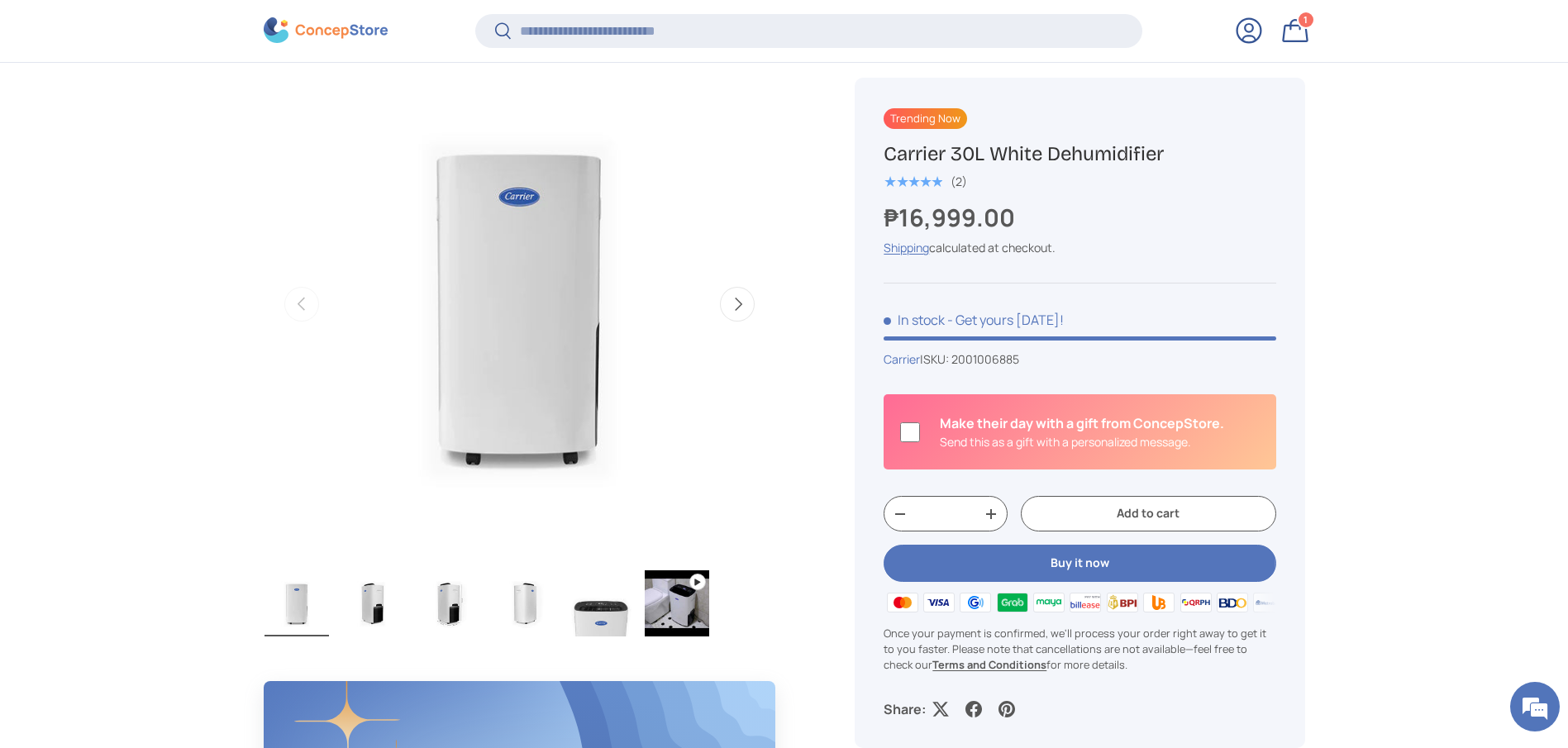
scroll to position [740, 0]
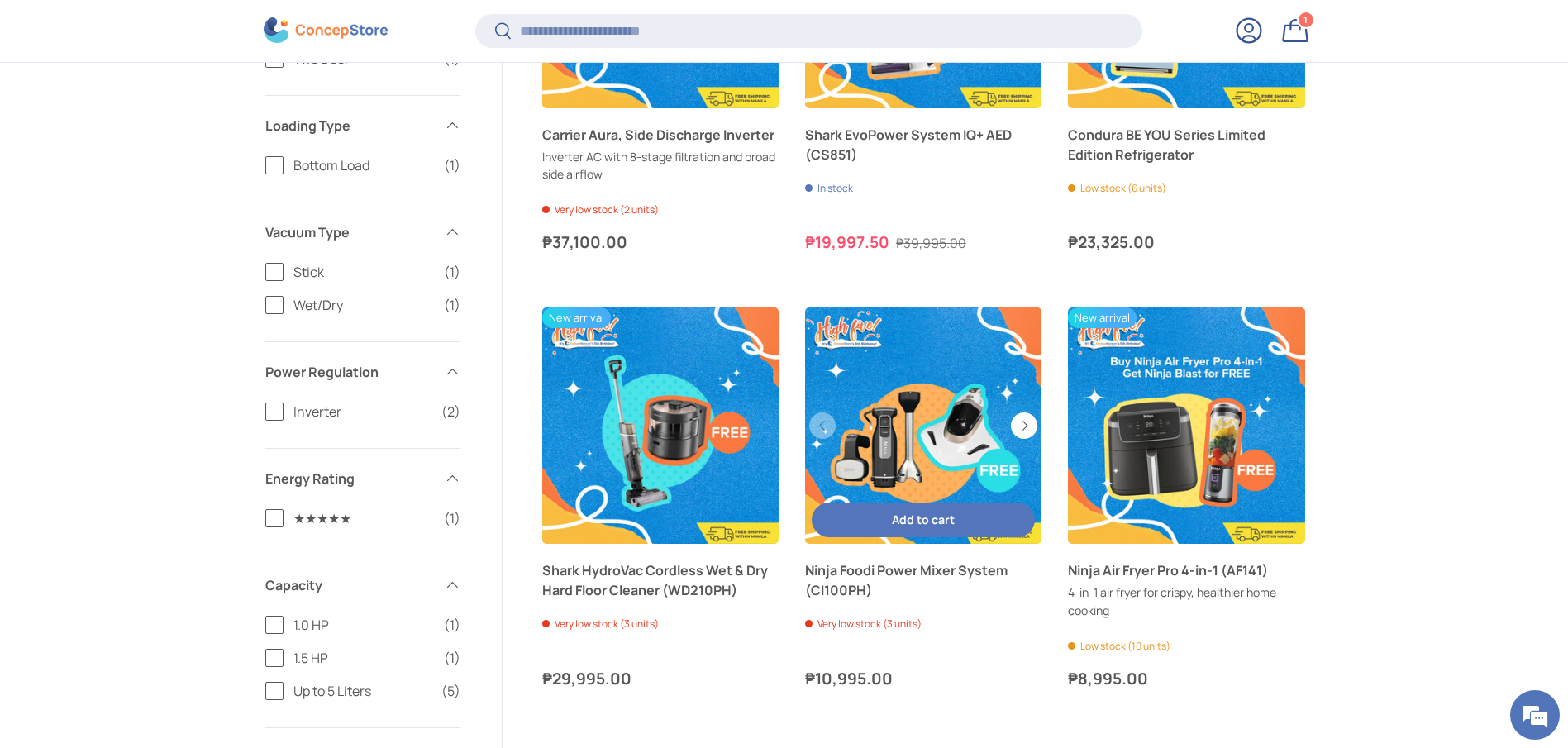
scroll to position [1359, 0]
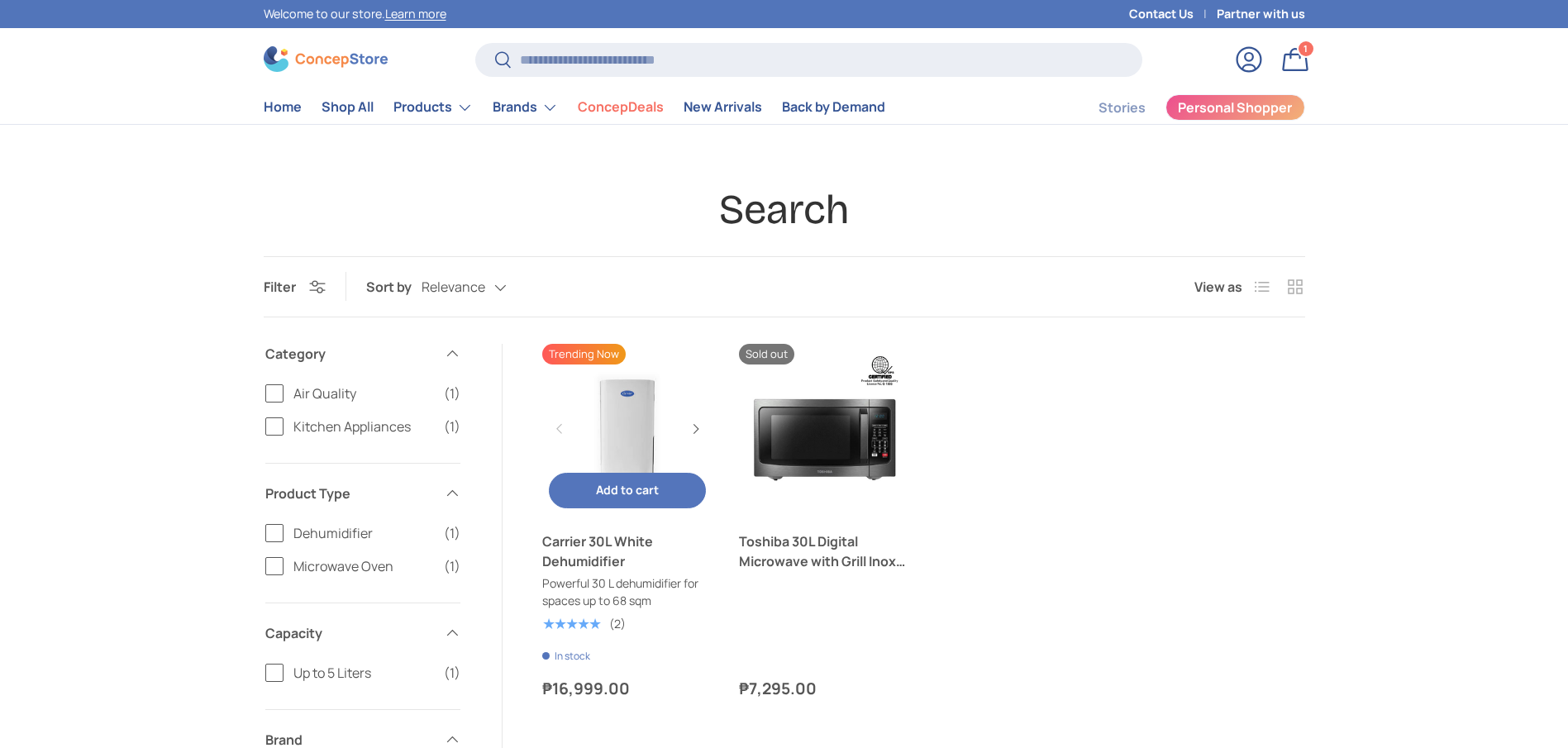
click at [604, 554] on link "Carrier 30L White Dehumidifier" at bounding box center [628, 551] width 171 height 39
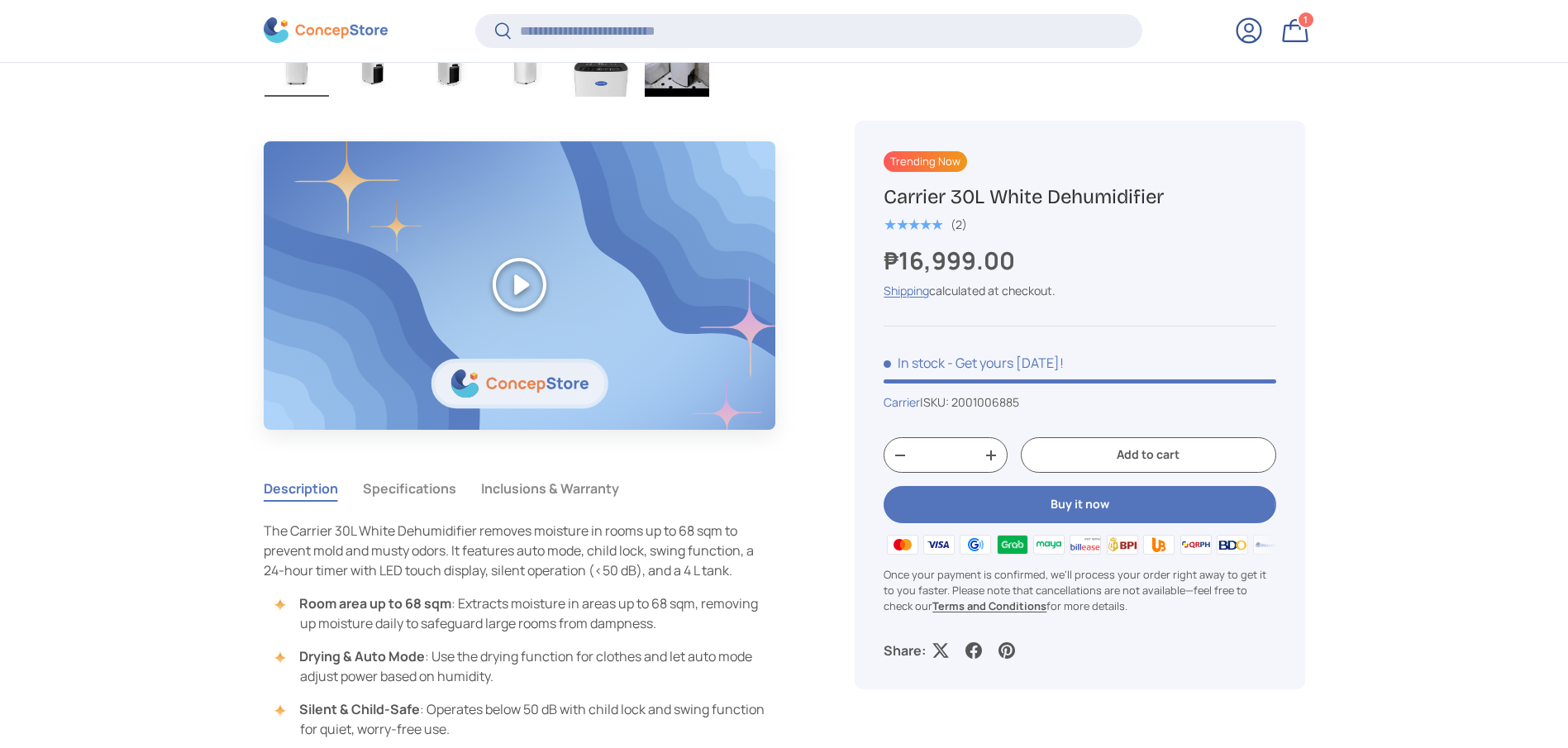
scroll to position [1236, 0]
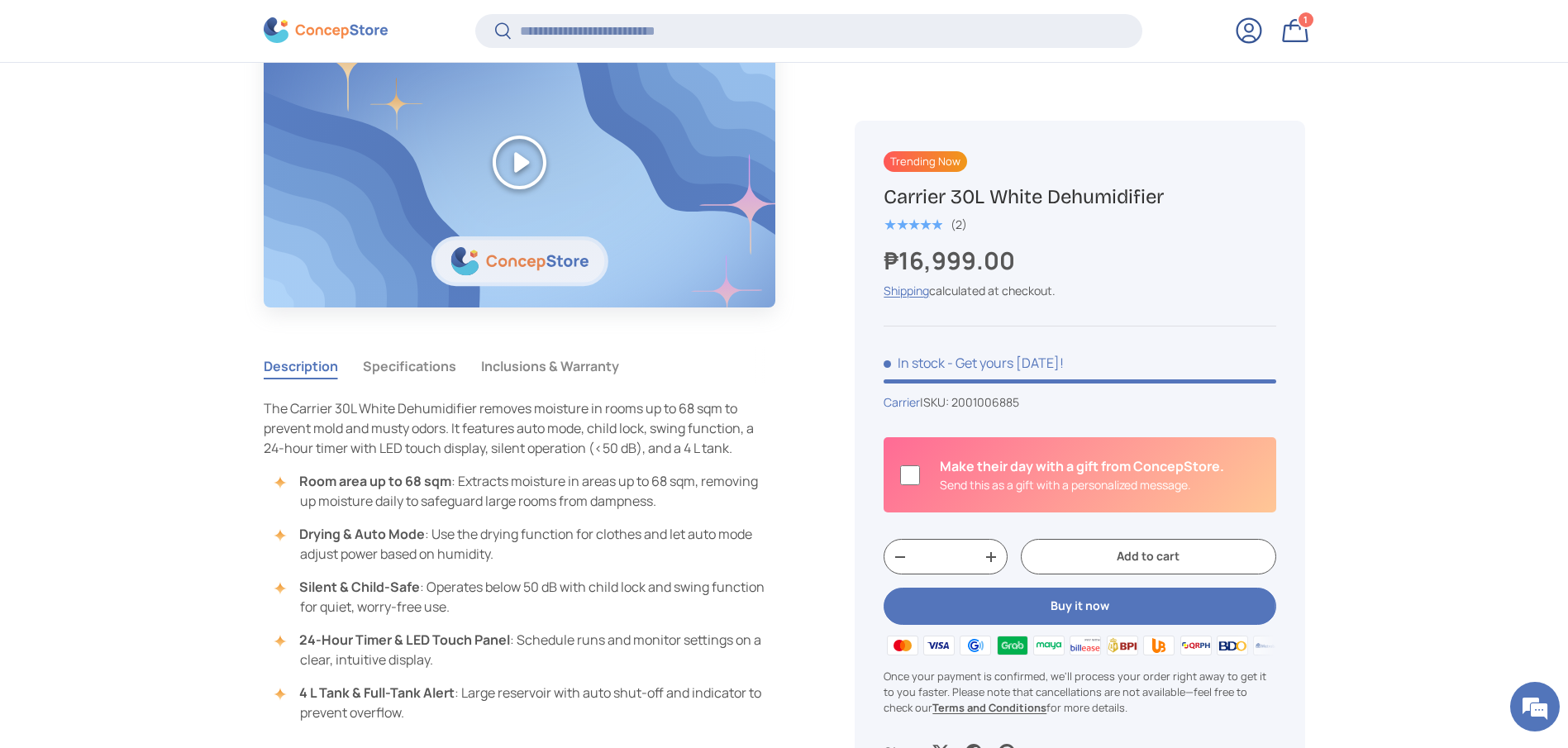
click at [397, 391] on tabbed-content "Description Specifications Inclusions & Warranty The Carrier 30L White Dehumidi…" at bounding box center [519, 535] width 512 height 375
click at [409, 374] on button "Specifications" at bounding box center [409, 366] width 93 height 38
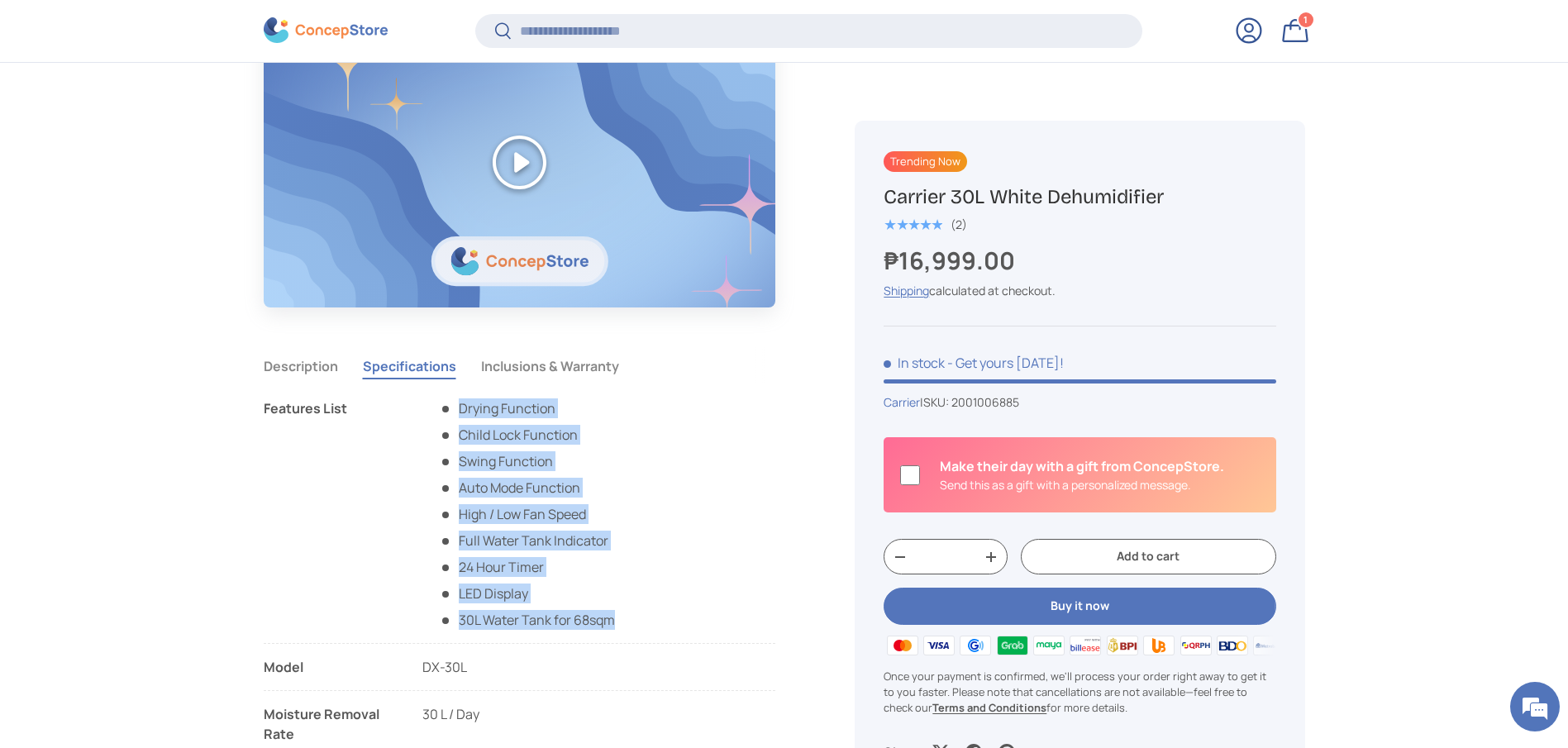
drag, startPoint x: 644, startPoint y: 624, endPoint x: 429, endPoint y: 438, distance: 284.3
click at [420, 438] on li "Features List Drying Function Child Lock Function Swing Function Auto Mode Func…" at bounding box center [519, 520] width 512 height 245
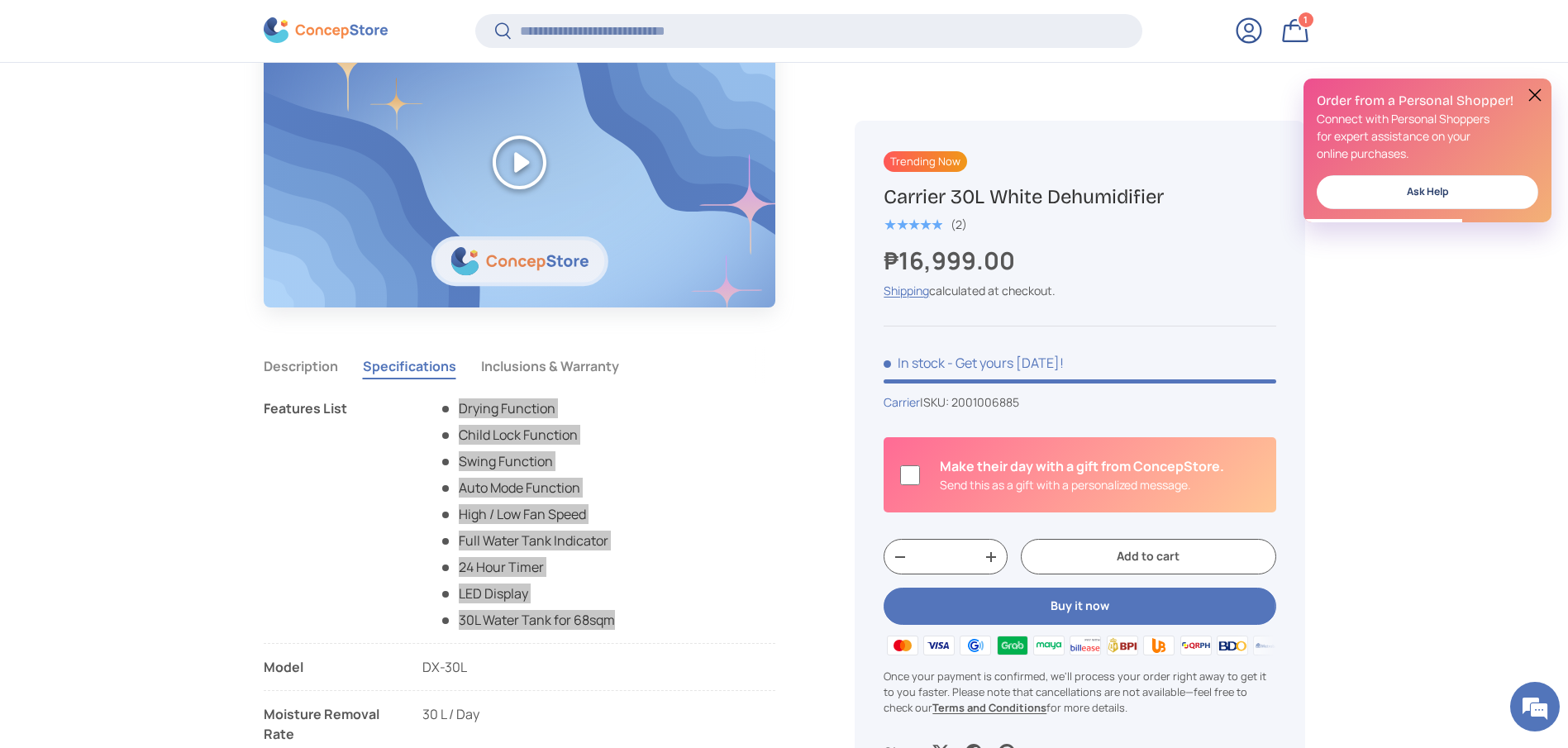
scroll to position [0, 0]
